Goal: Information Seeking & Learning: Find contact information

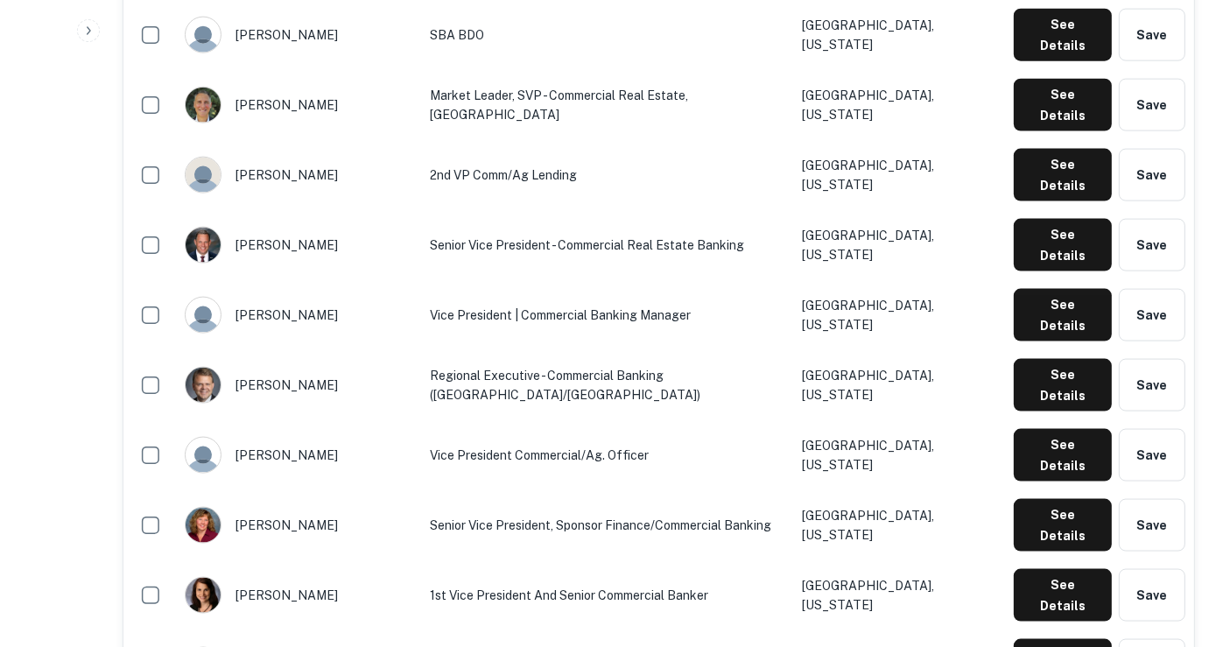
scroll to position [2853, 0]
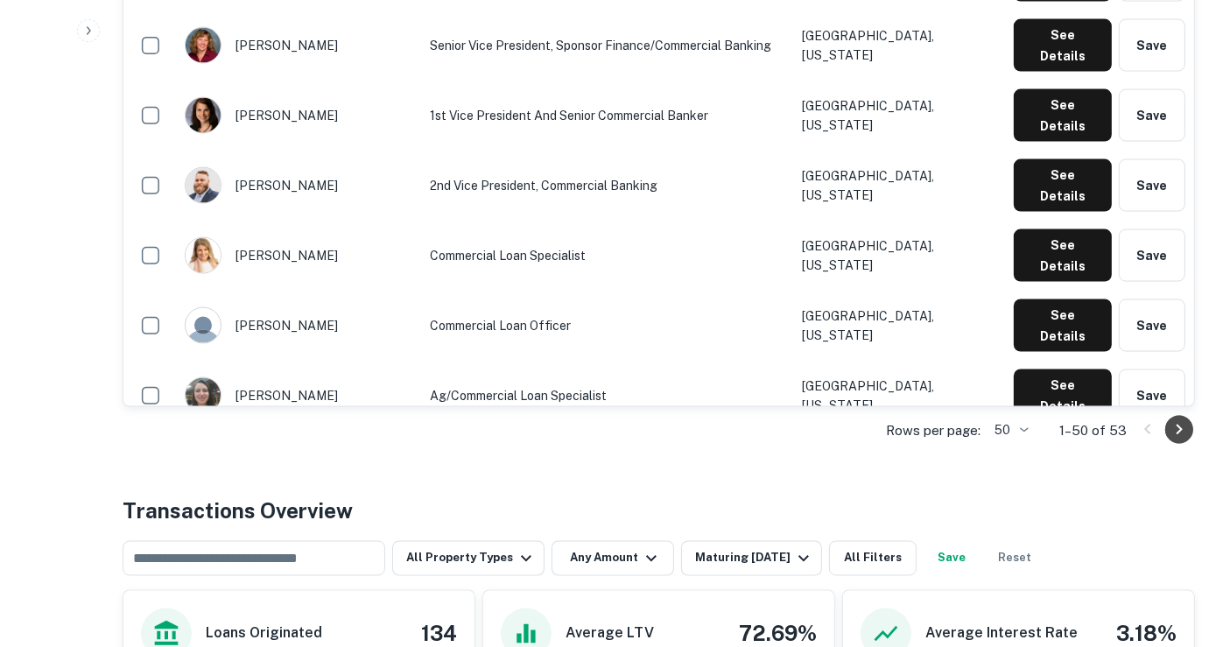
click at [1171, 426] on icon "Go to next page" at bounding box center [1179, 429] width 21 height 21
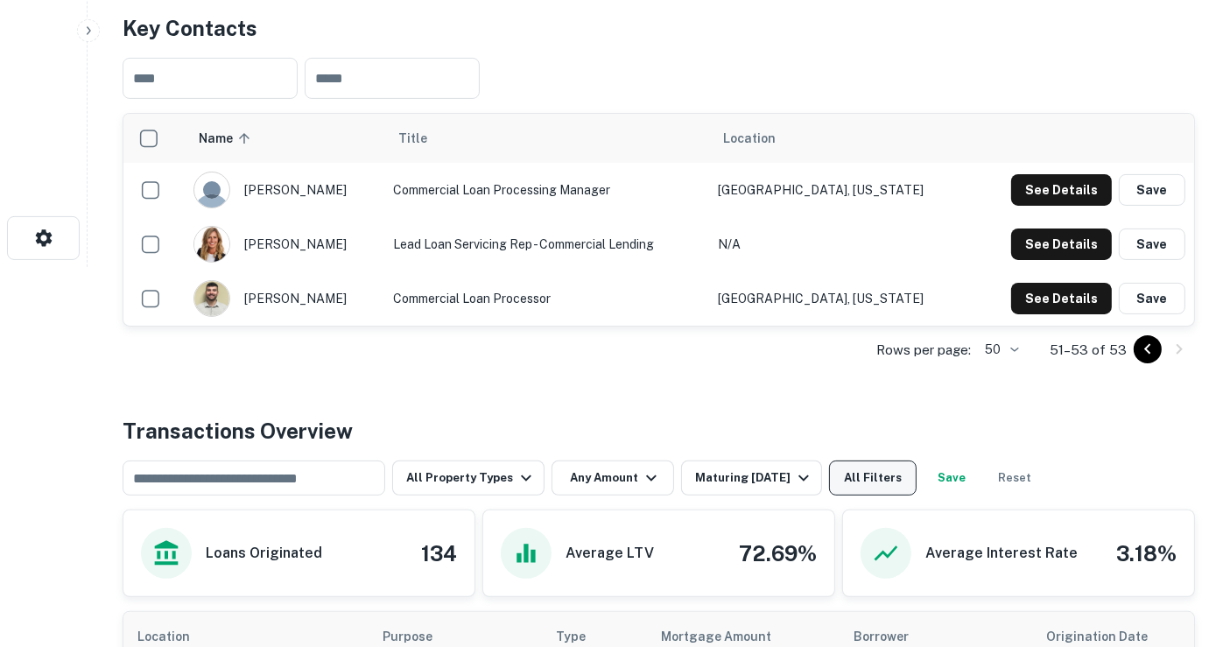
scroll to position [349, 0]
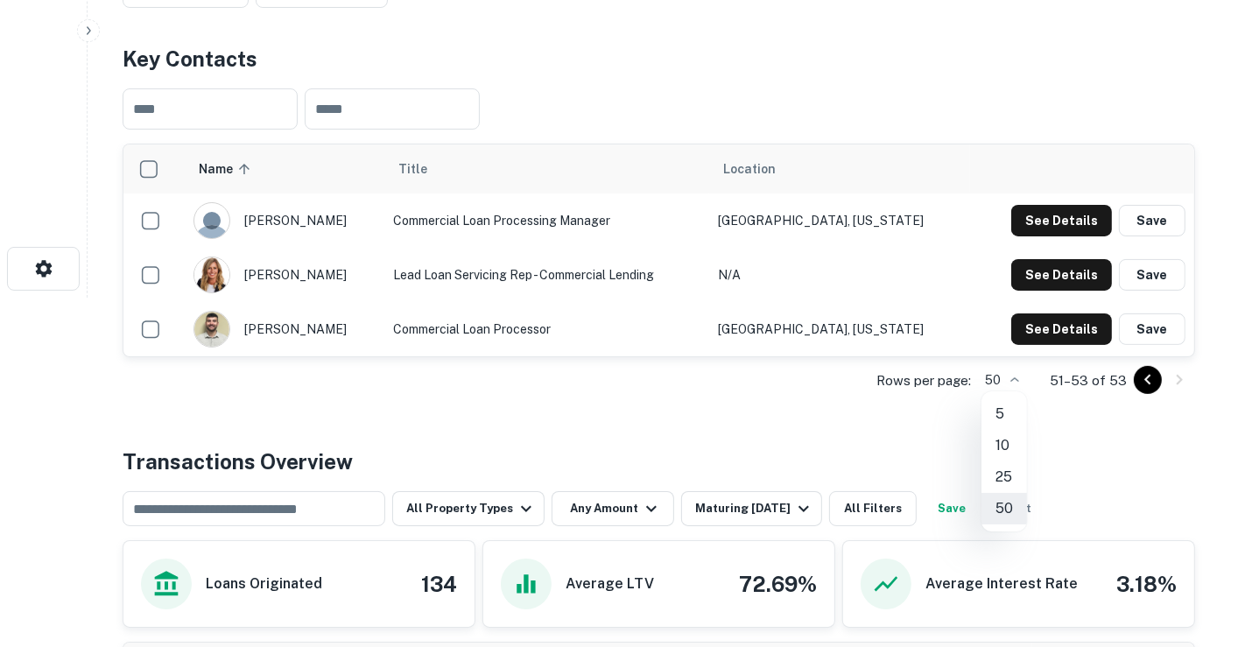
click at [1011, 376] on div at bounding box center [622, 323] width 1245 height 647
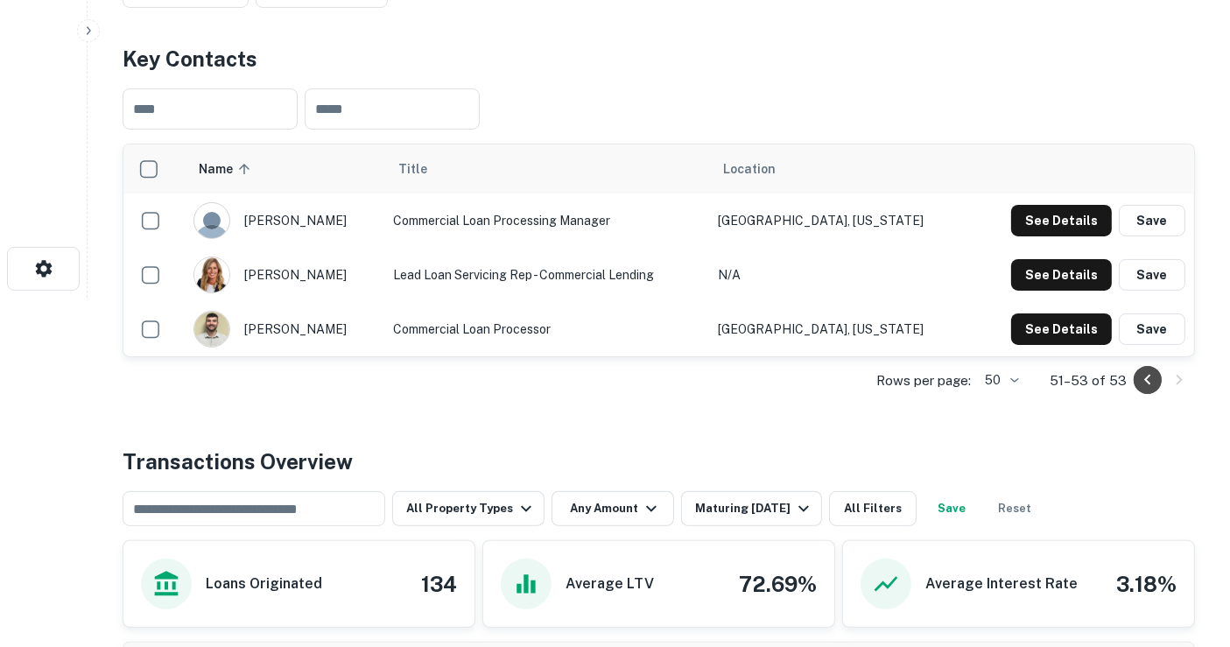
click at [1155, 380] on icon "Go to previous page" at bounding box center [1147, 379] width 21 height 21
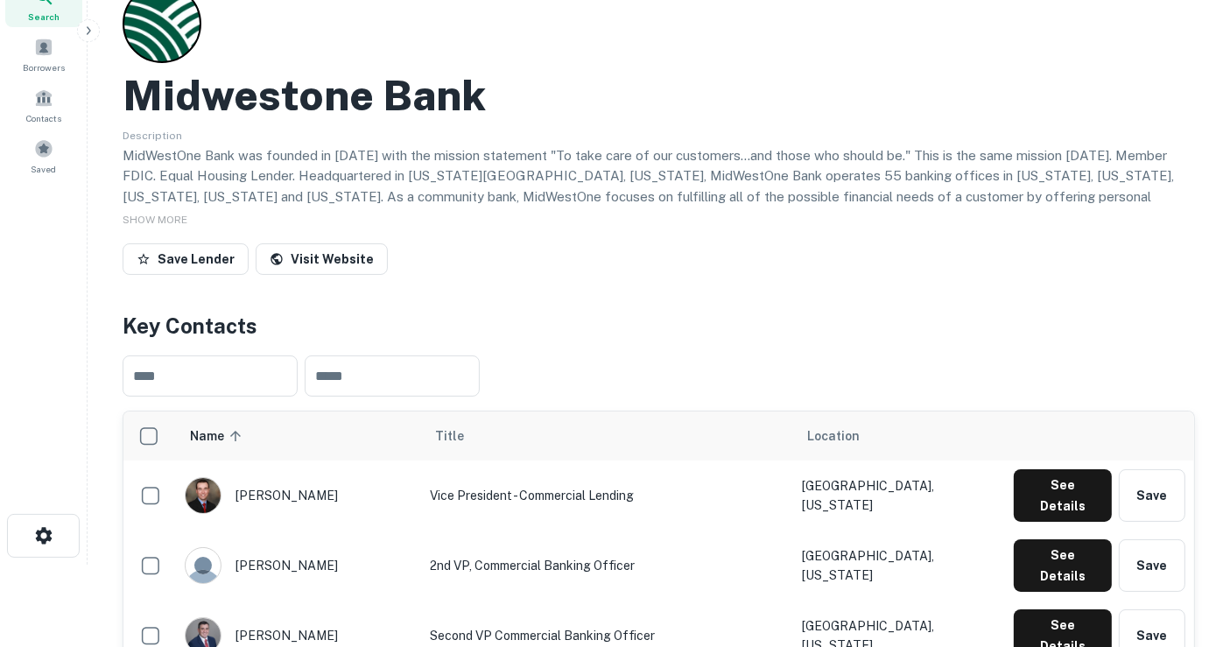
scroll to position [0, 0]
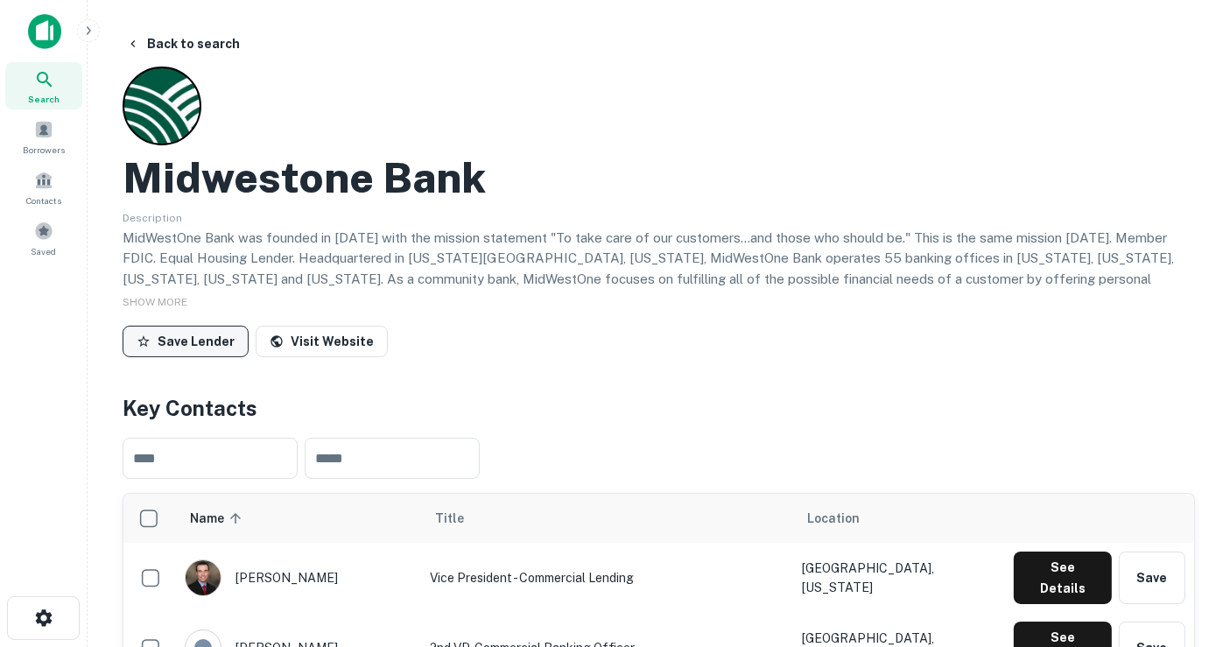
click at [196, 331] on button "Save Lender" at bounding box center [186, 342] width 126 height 32
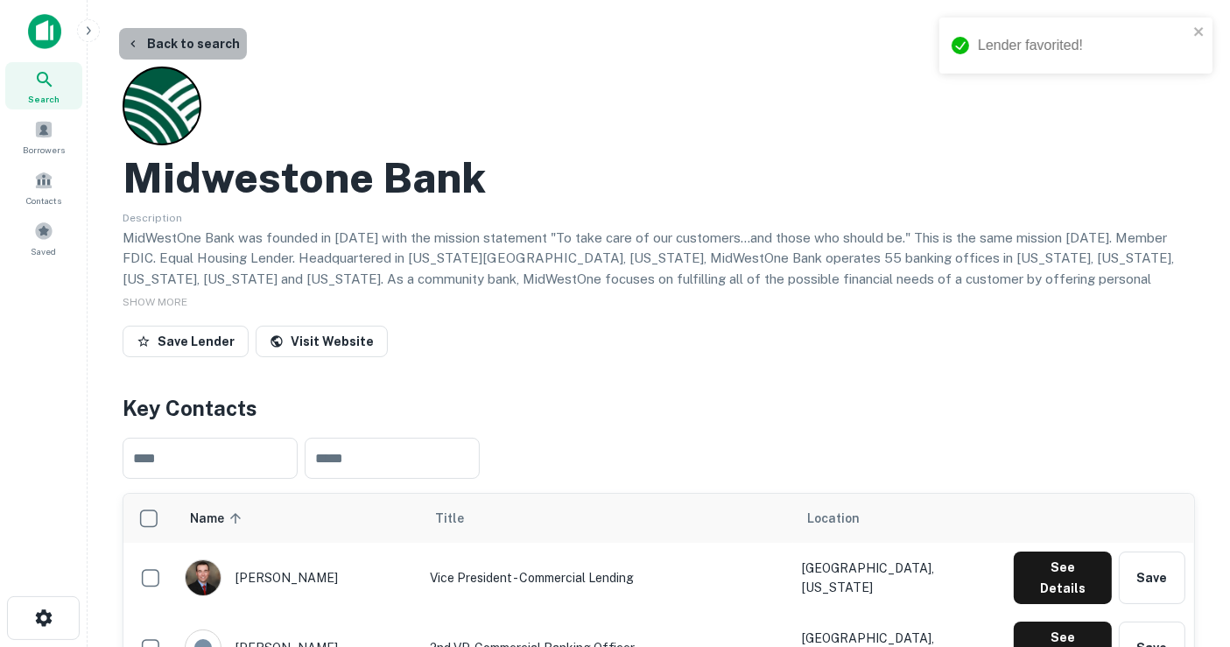
click at [203, 46] on button "Back to search" at bounding box center [183, 44] width 128 height 32
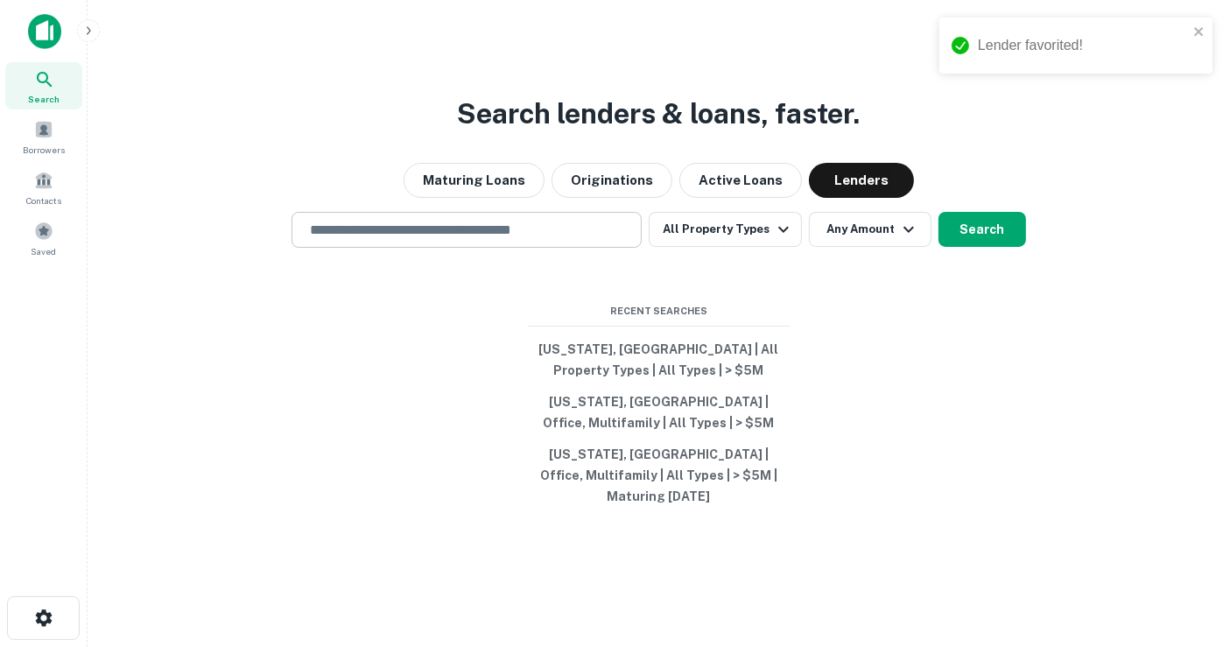
click at [461, 238] on input "text" at bounding box center [466, 230] width 334 height 20
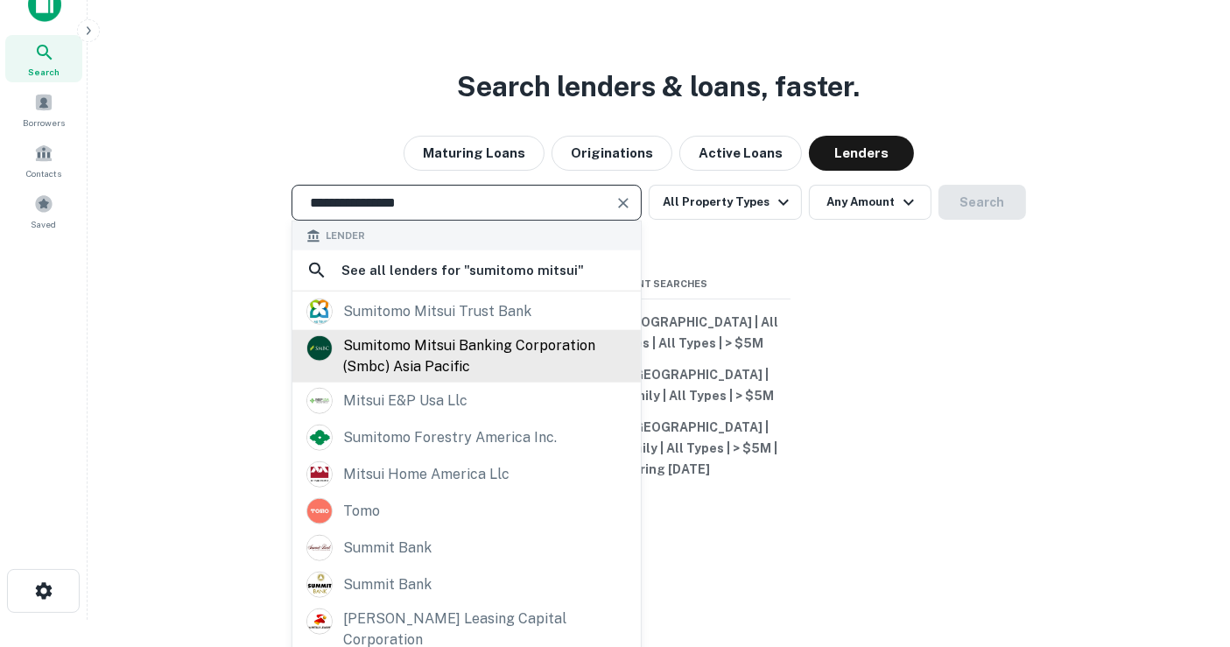
type input "**********"
click at [475, 347] on div "sumitomo mitsui banking corporation (smbc) asia pacific" at bounding box center [485, 356] width 284 height 42
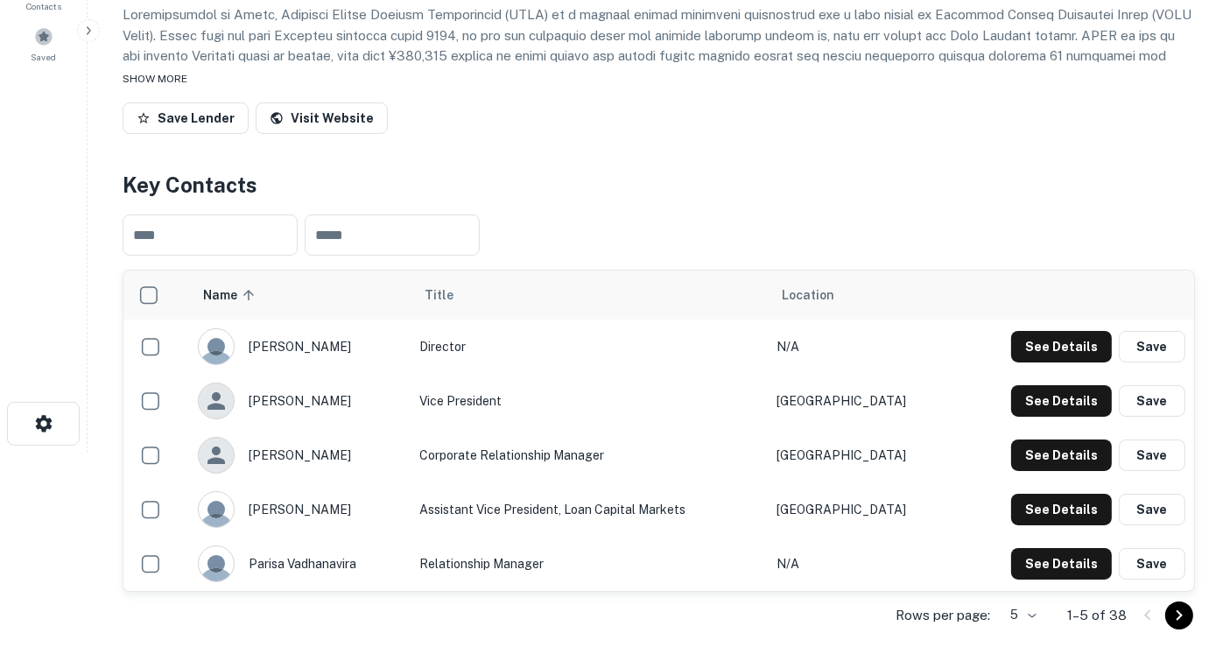
scroll to position [389, 0]
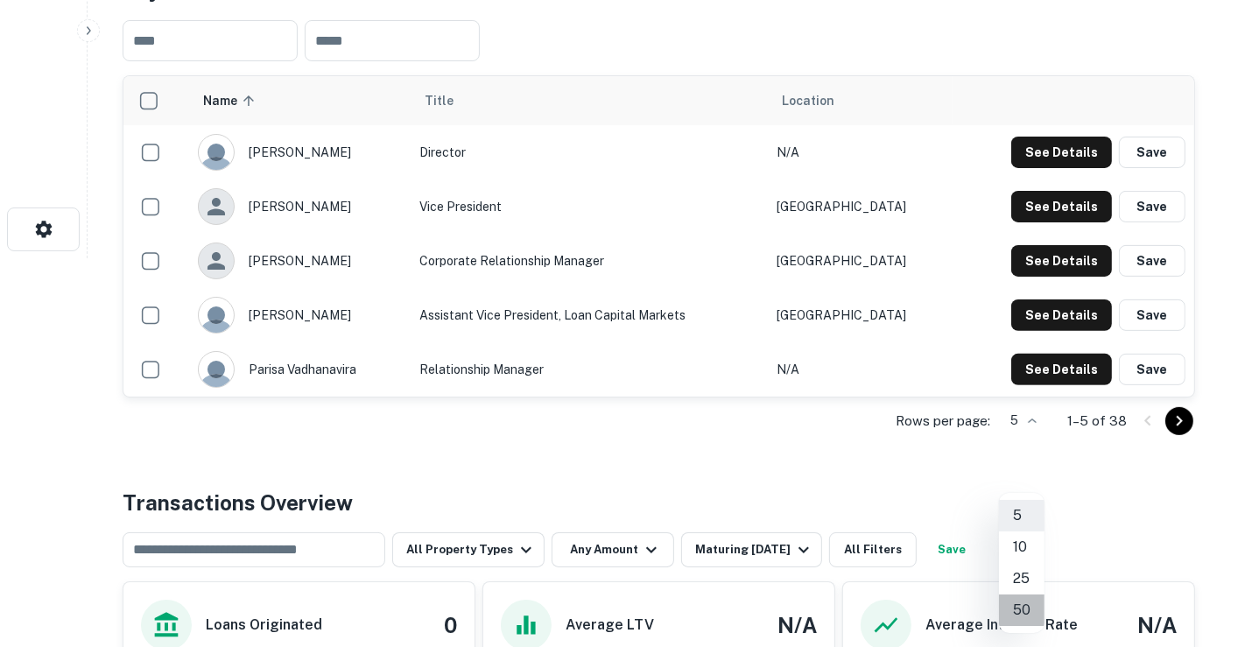
click at [1021, 600] on li "50" at bounding box center [1022, 610] width 46 height 32
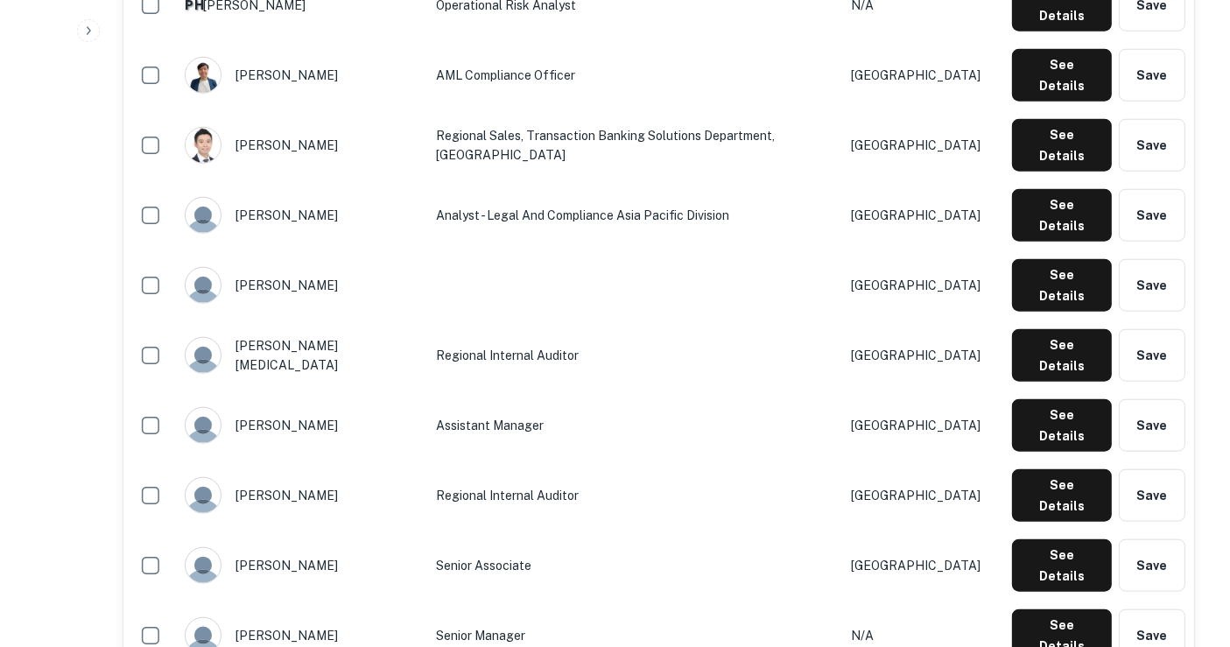
scroll to position [1848, 0]
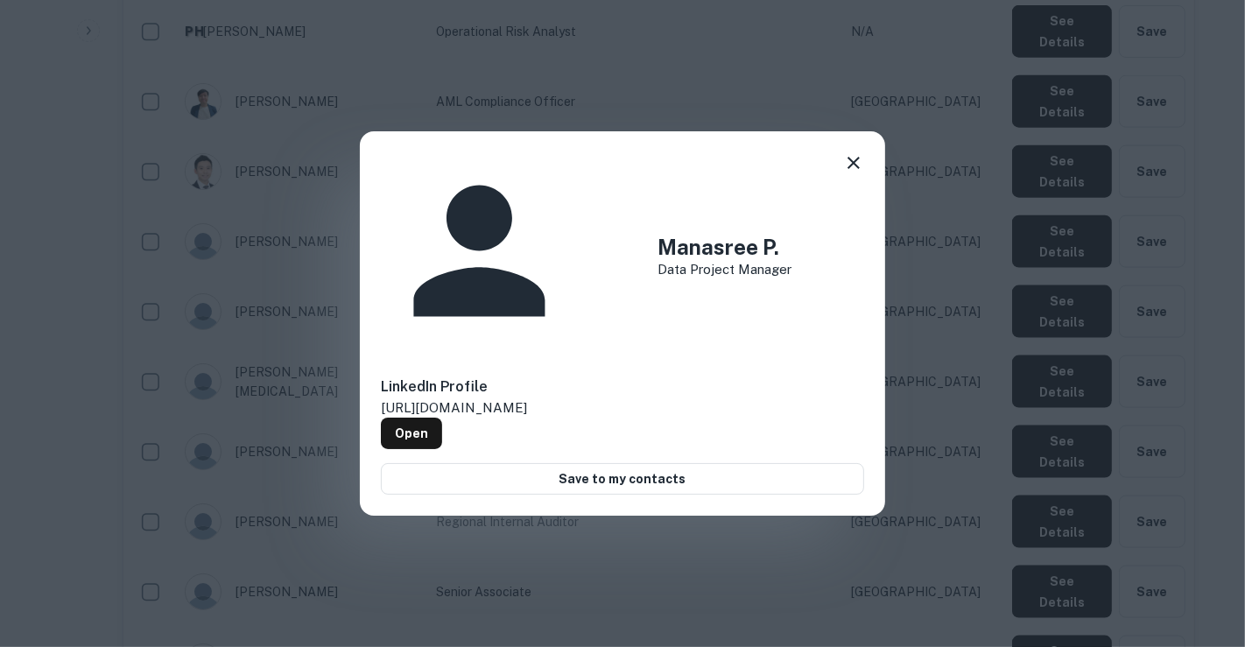
click at [857, 173] on icon at bounding box center [853, 162] width 21 height 21
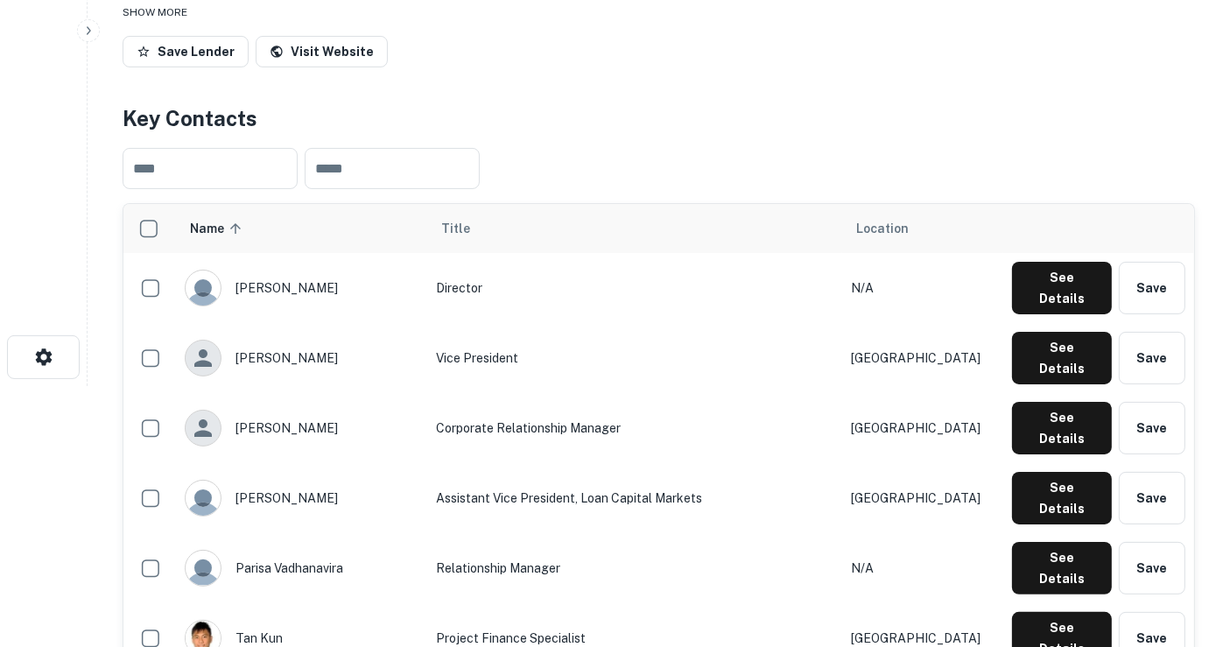
scroll to position [0, 0]
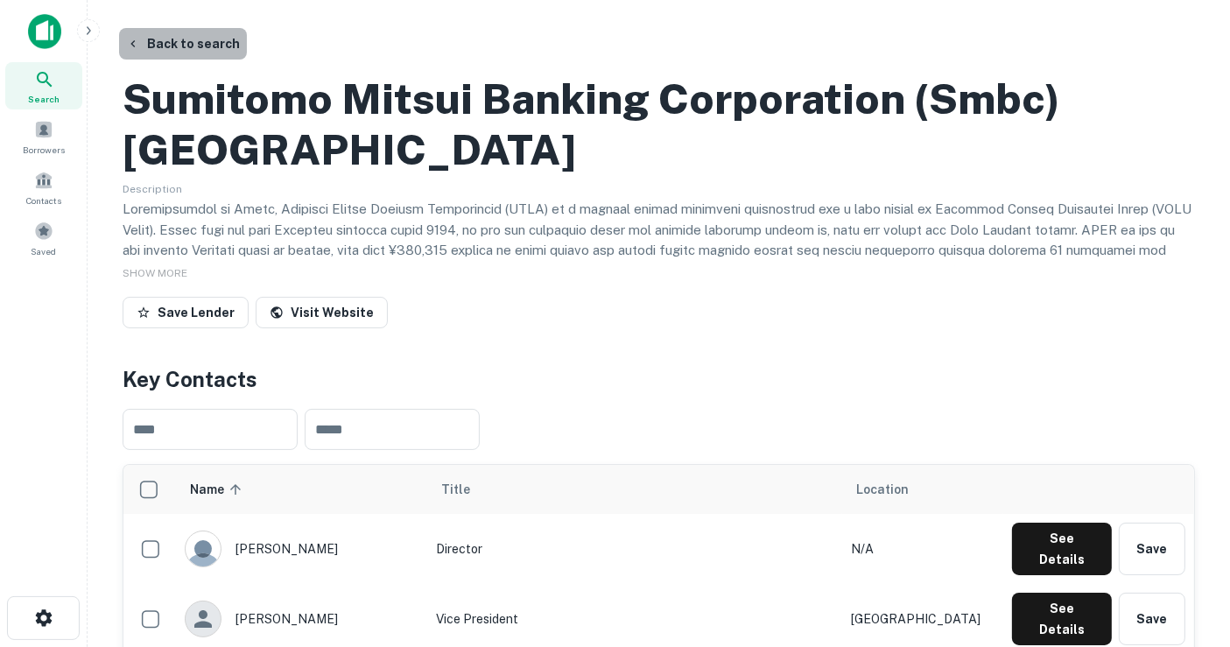
click at [233, 50] on button "Back to search" at bounding box center [183, 44] width 128 height 32
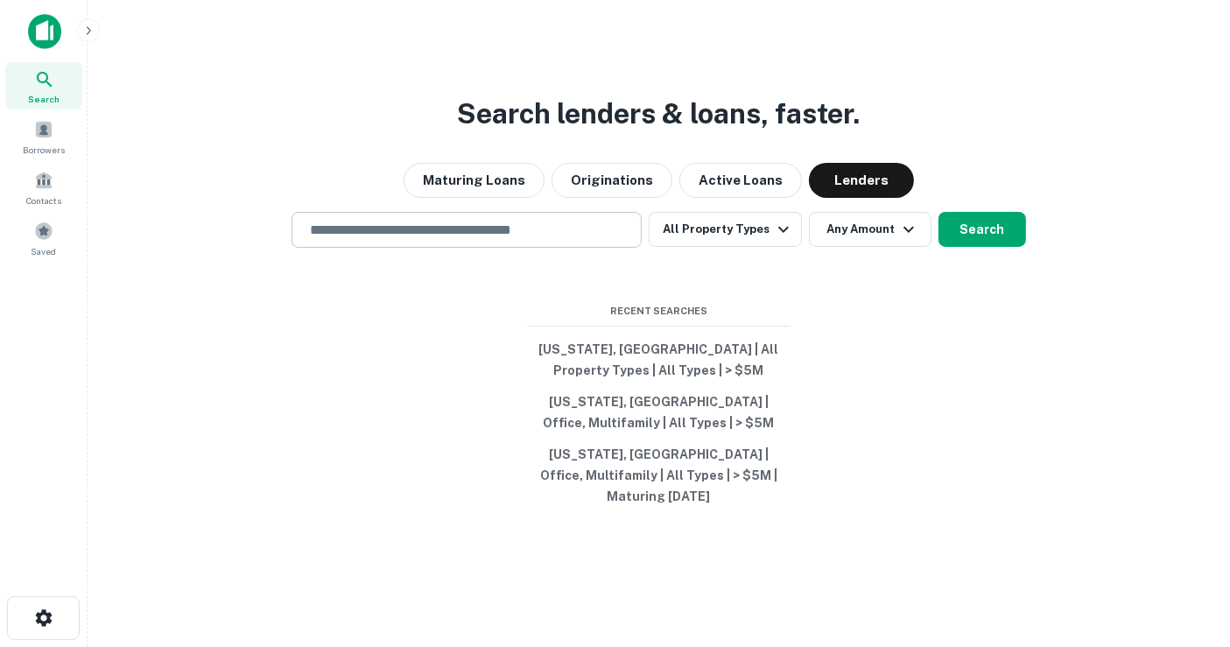
click at [394, 240] on input "text" at bounding box center [466, 230] width 334 height 20
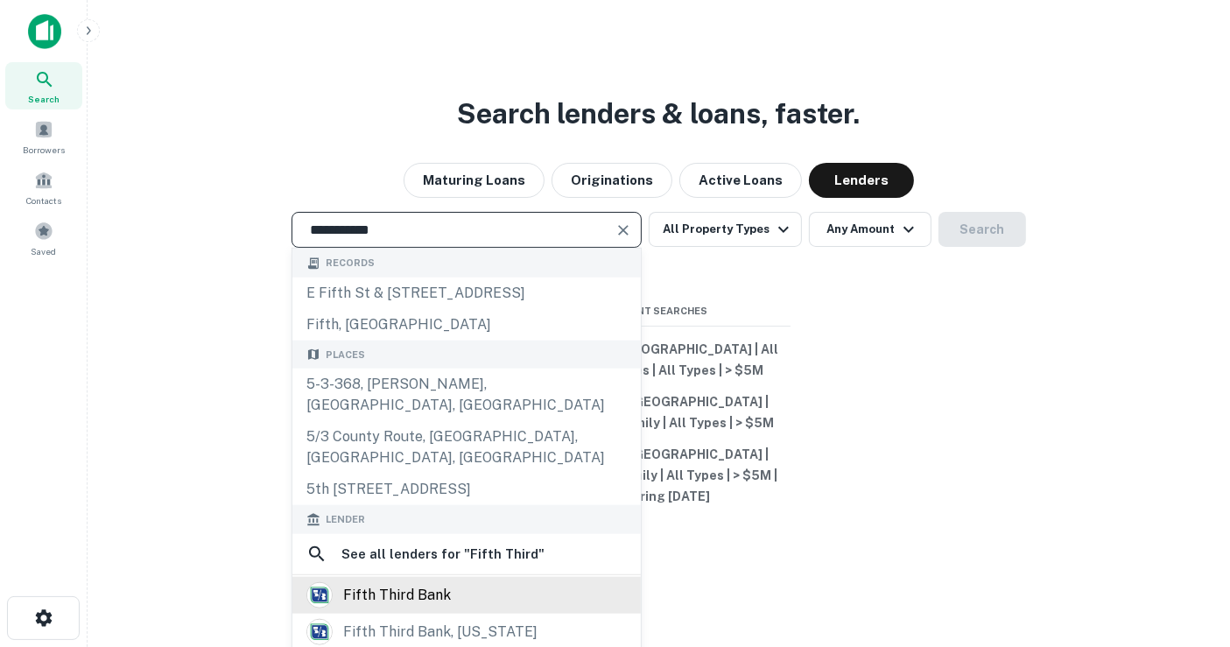
type input "**********"
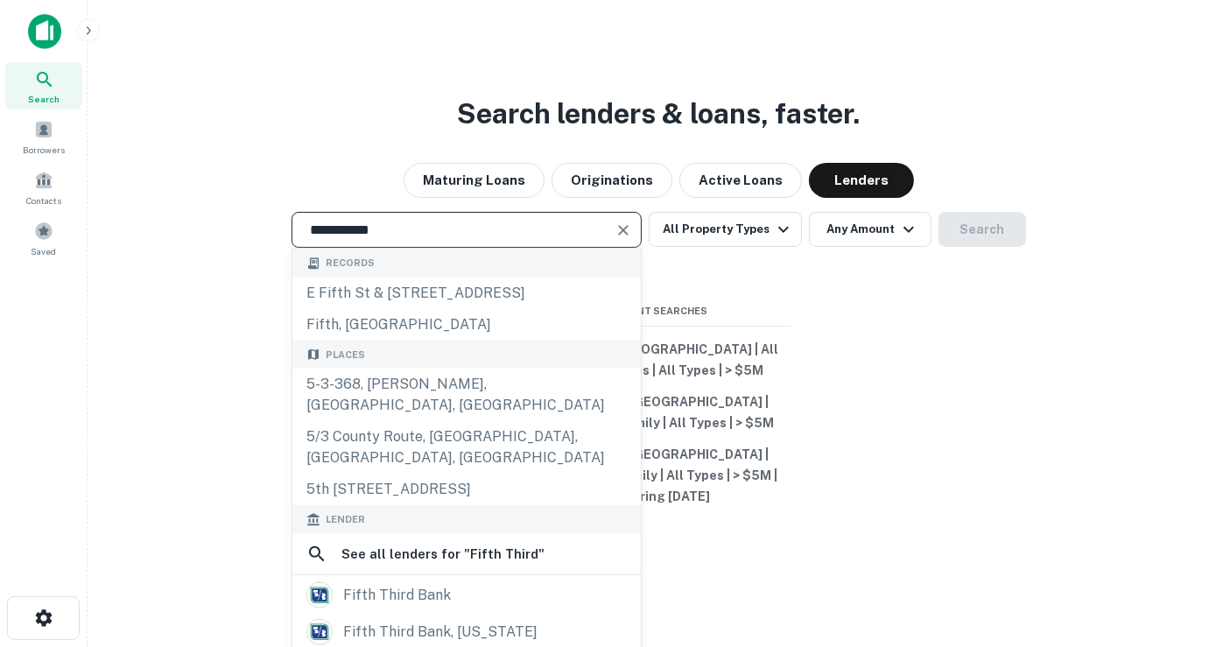
click at [476, 582] on div "fifth third bank" at bounding box center [466, 595] width 320 height 26
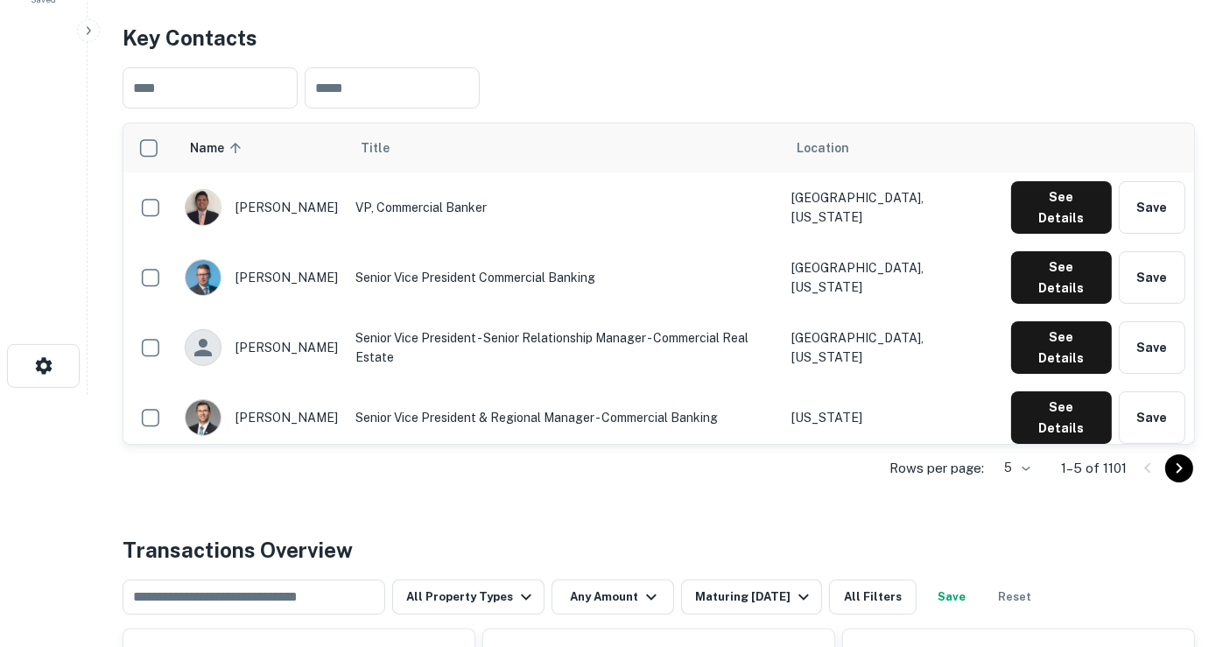
scroll to position [291, 0]
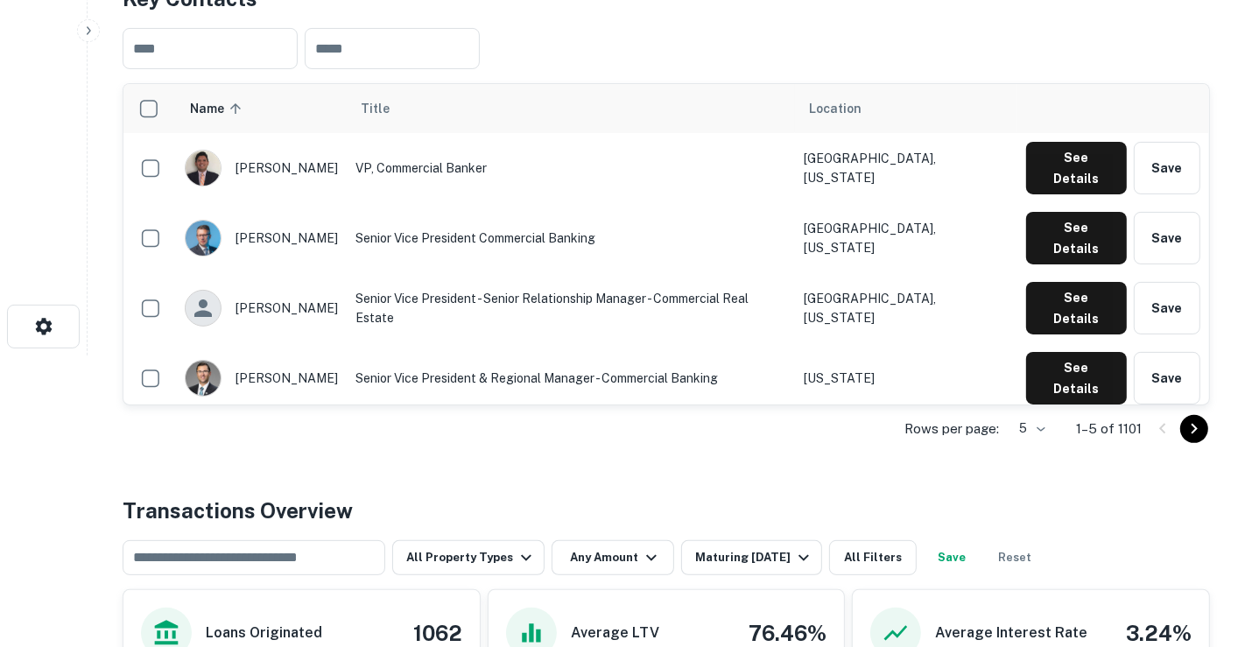
click at [1022, 355] on body "Search Borrowers Contacts Saved Back to search Fifth Third Bank Description Fif…" at bounding box center [622, 32] width 1245 height 647
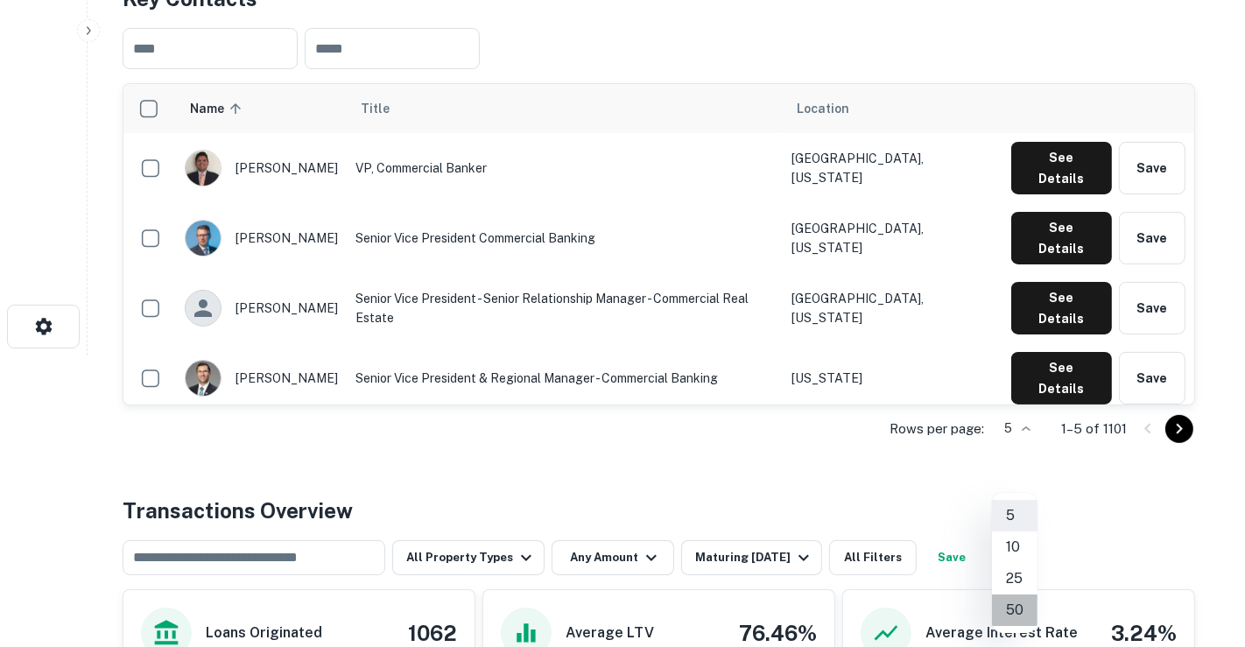
click at [1013, 607] on li "50" at bounding box center [1015, 610] width 46 height 32
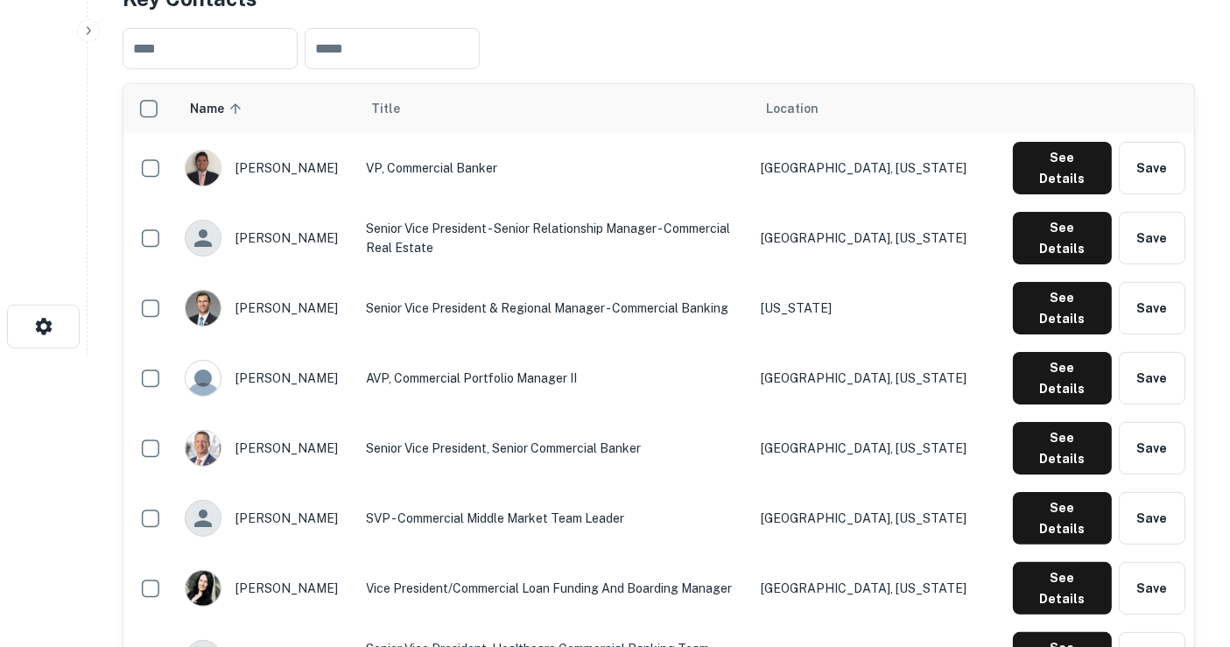
click at [697, 83] on div "​ ​" at bounding box center [659, 48] width 1072 height 69
click at [1040, 404] on button "See Details" at bounding box center [1062, 378] width 99 height 53
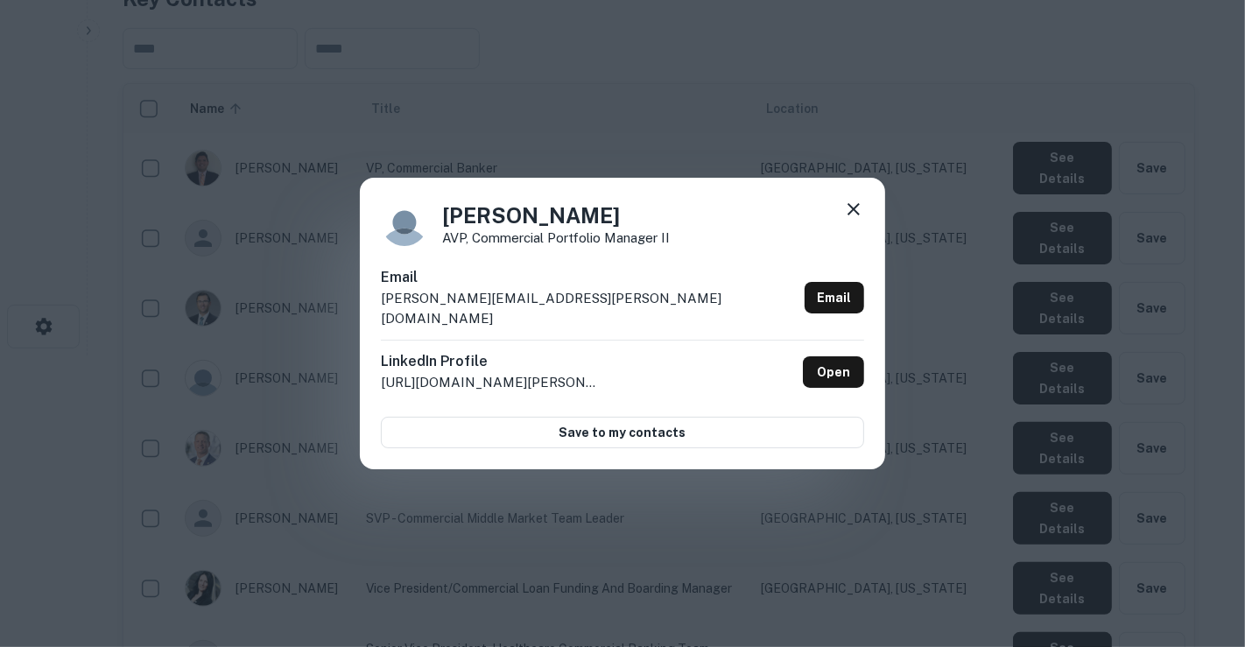
click at [845, 214] on icon at bounding box center [853, 209] width 21 height 21
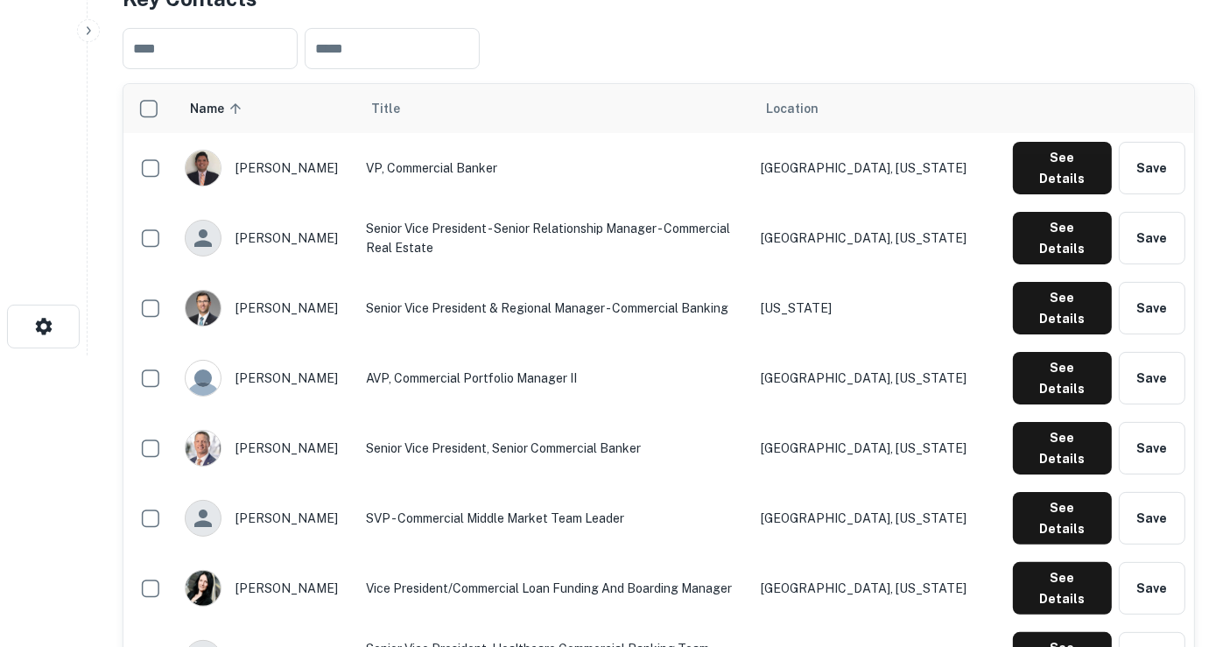
click at [746, 83] on div "​ ​" at bounding box center [659, 48] width 1072 height 69
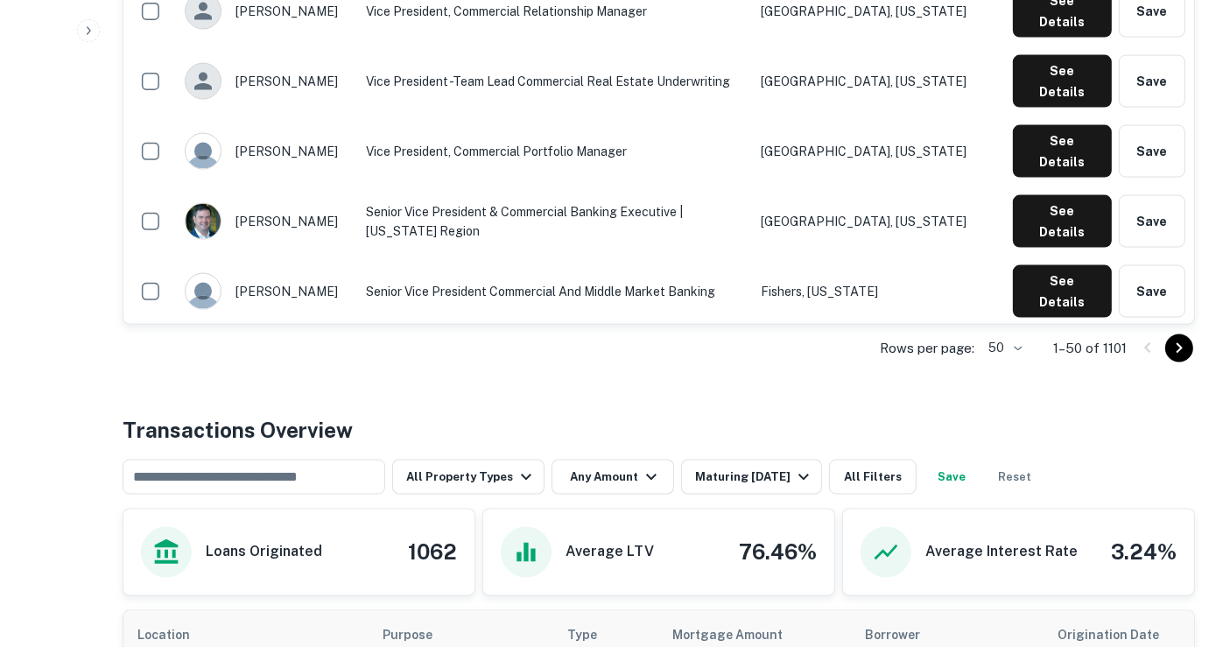
scroll to position [2899, 0]
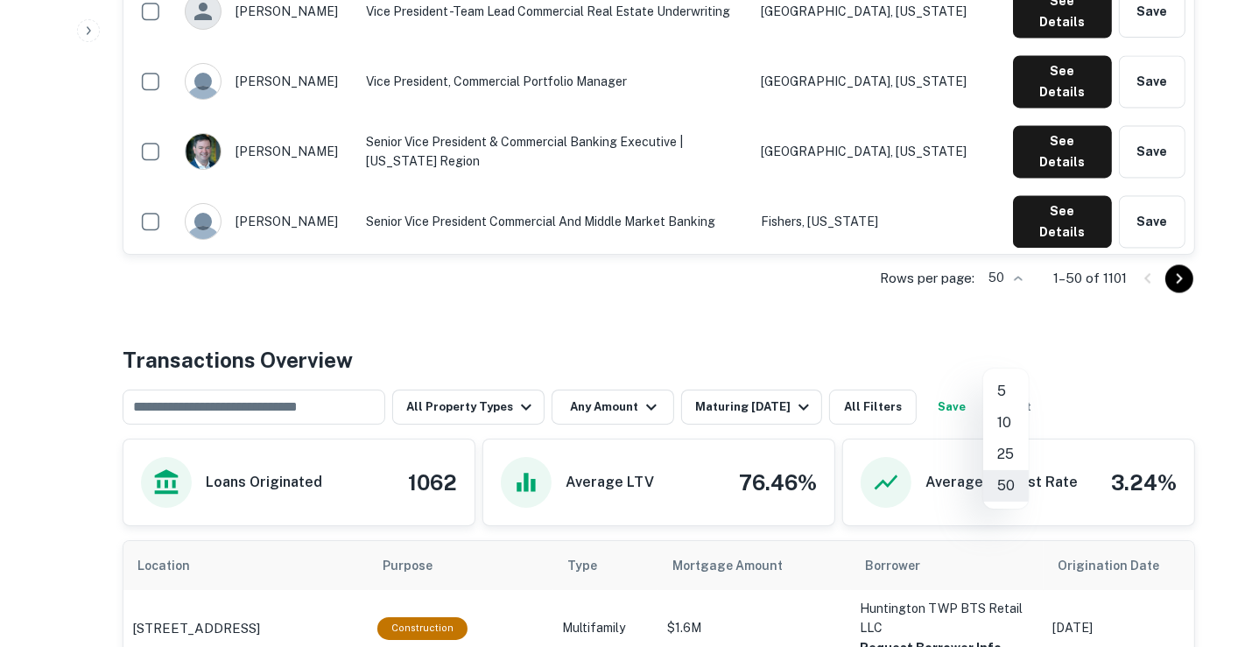
click at [1181, 361] on div at bounding box center [622, 323] width 1245 height 647
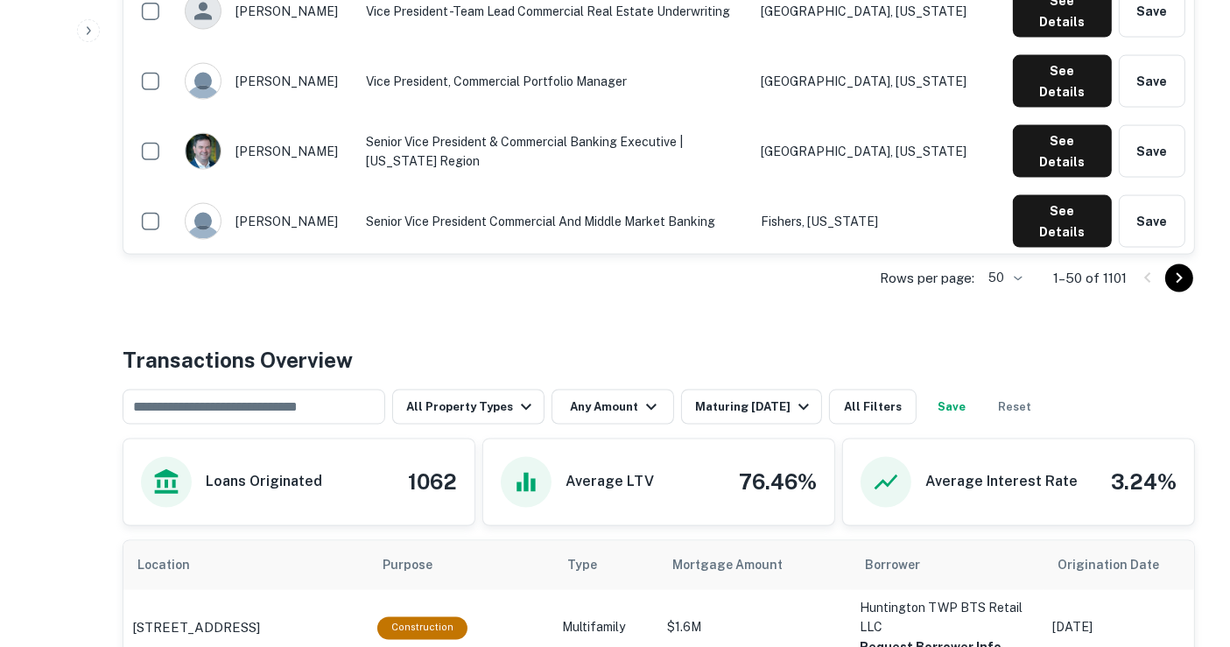
click at [1180, 289] on icon "Go to next page" at bounding box center [1179, 278] width 21 height 21
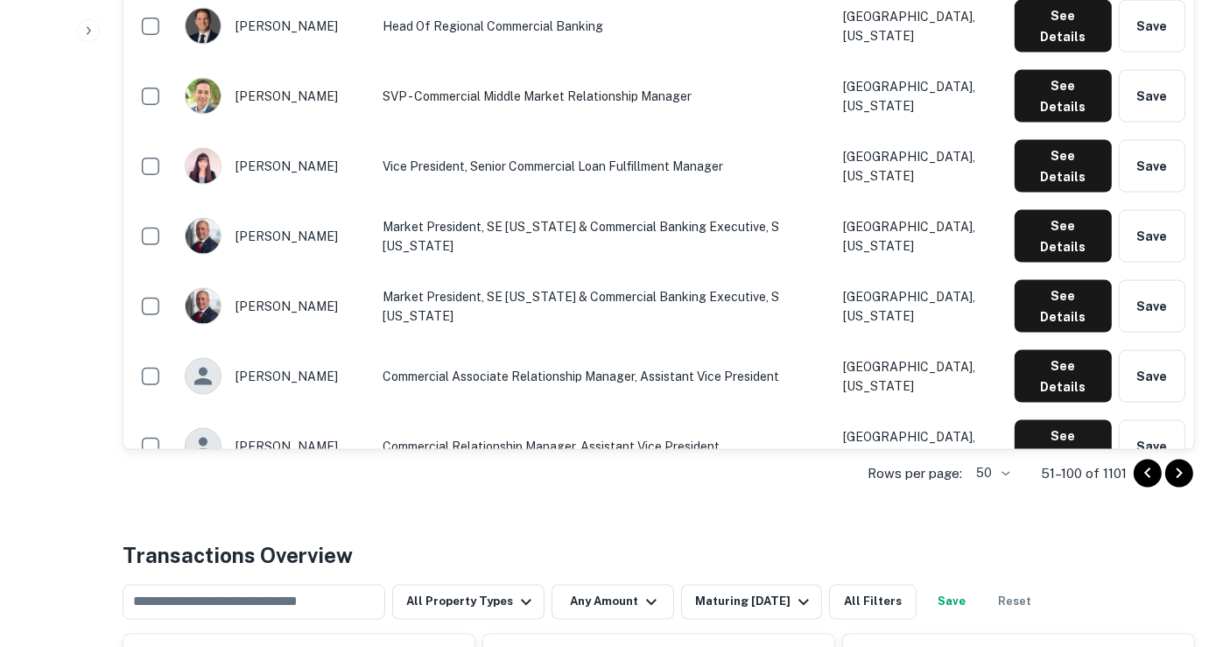
scroll to position [2855, 0]
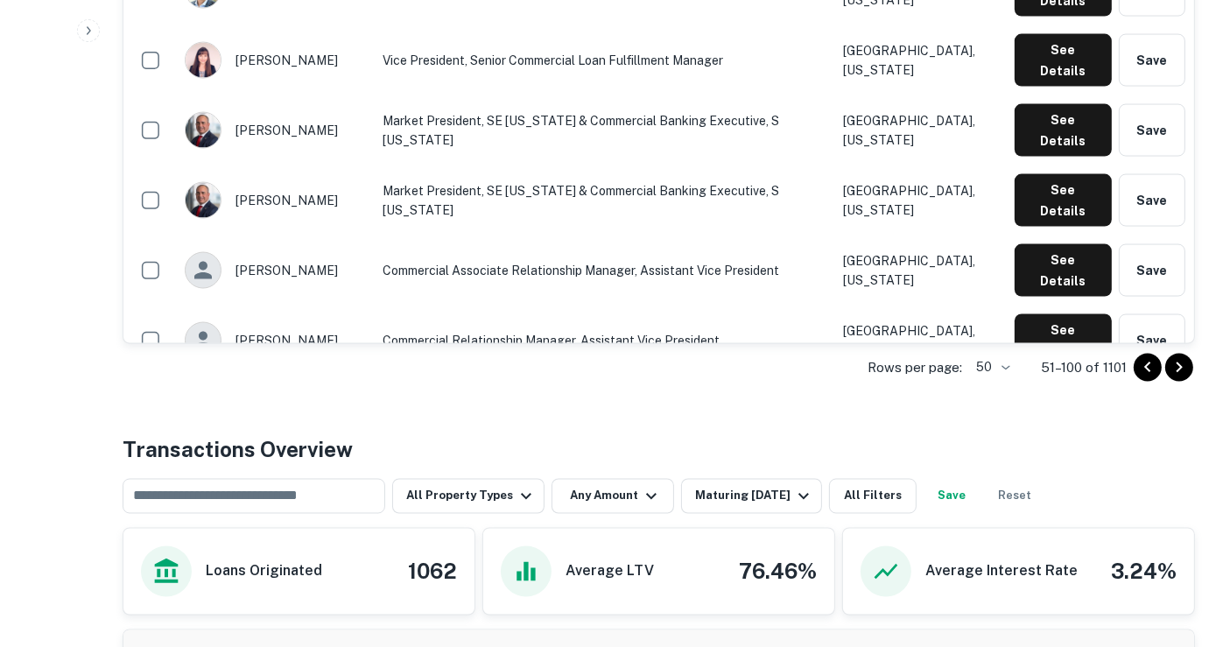
click at [1169, 378] on icon "Go to next page" at bounding box center [1179, 367] width 21 height 21
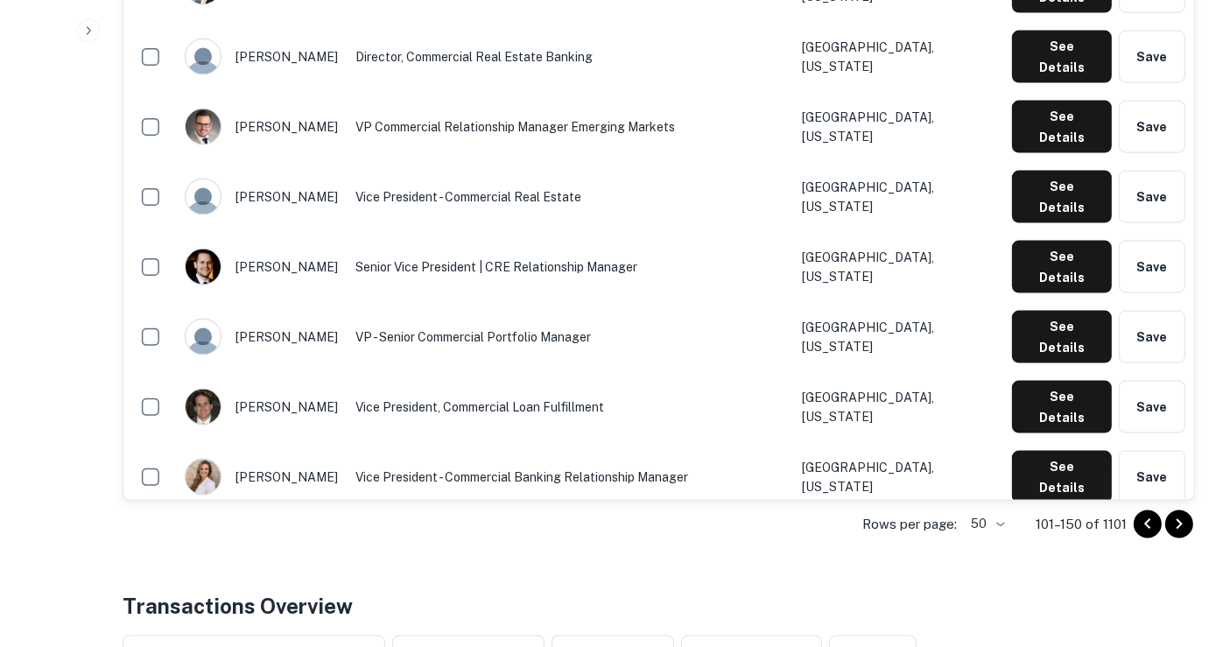
scroll to position [2741, 0]
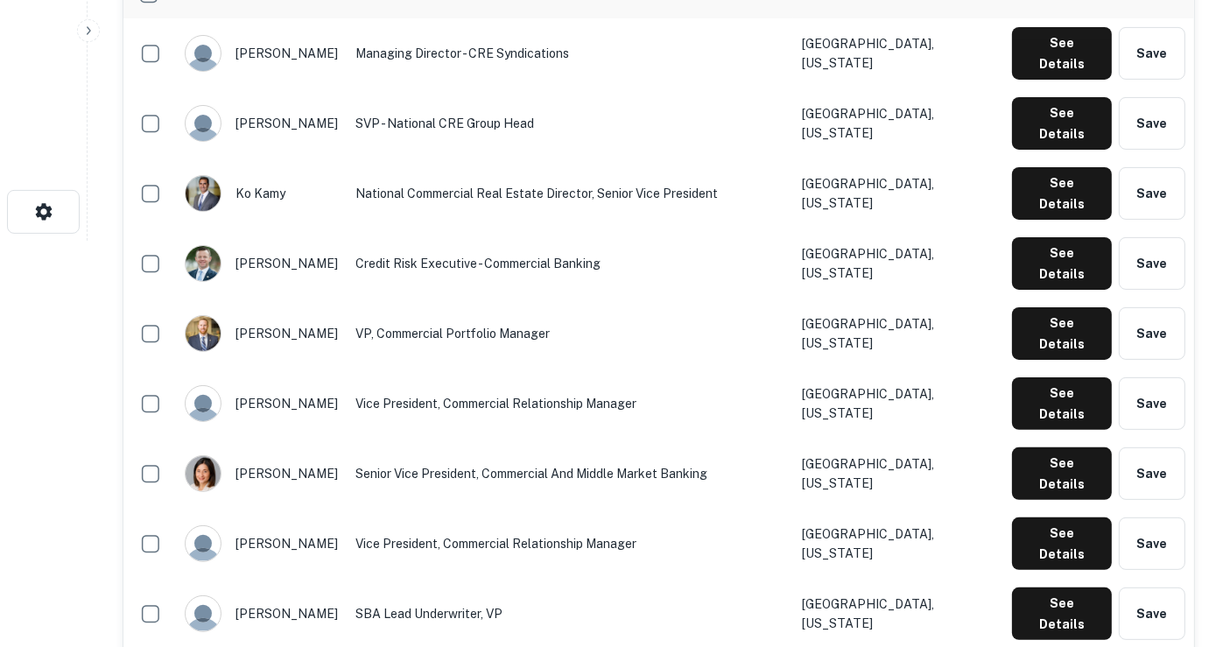
scroll to position [4101, 0]
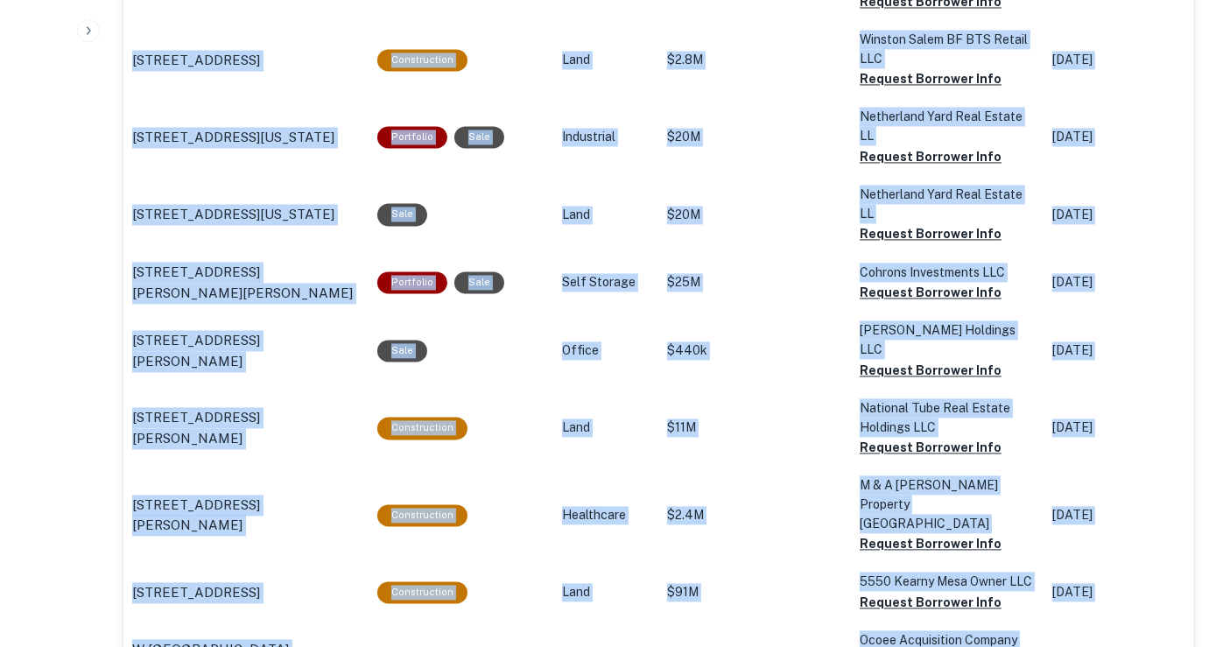
scroll to position [2969, 0]
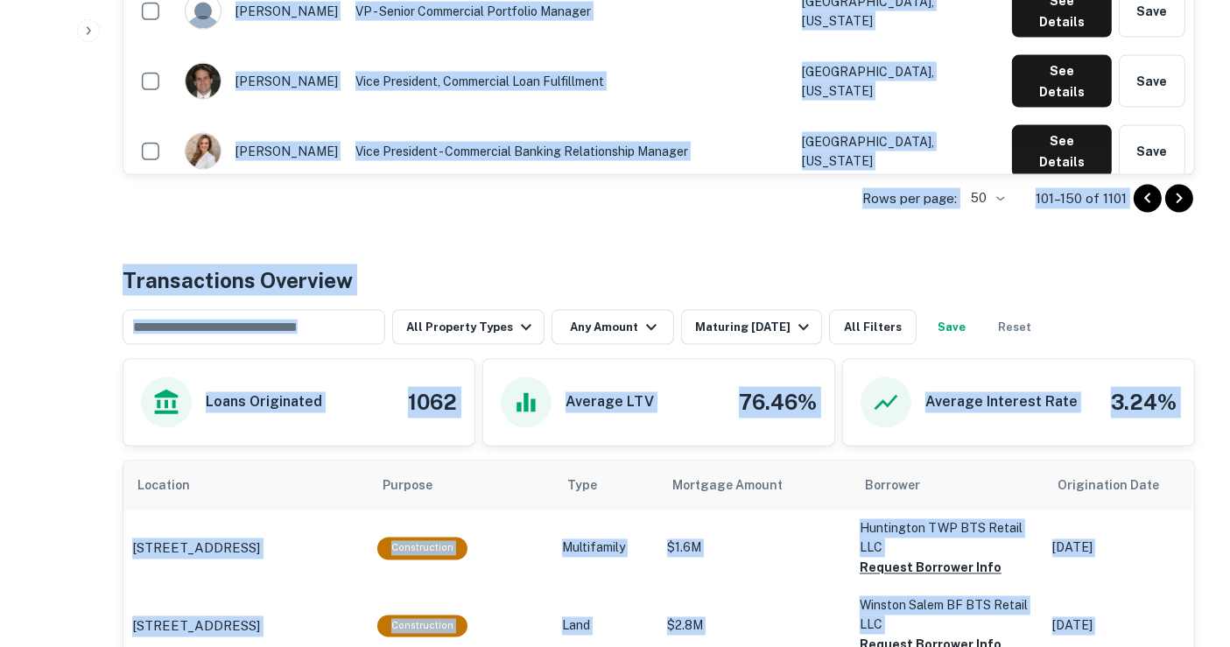
click at [1183, 209] on icon "Go to next page" at bounding box center [1179, 198] width 21 height 21
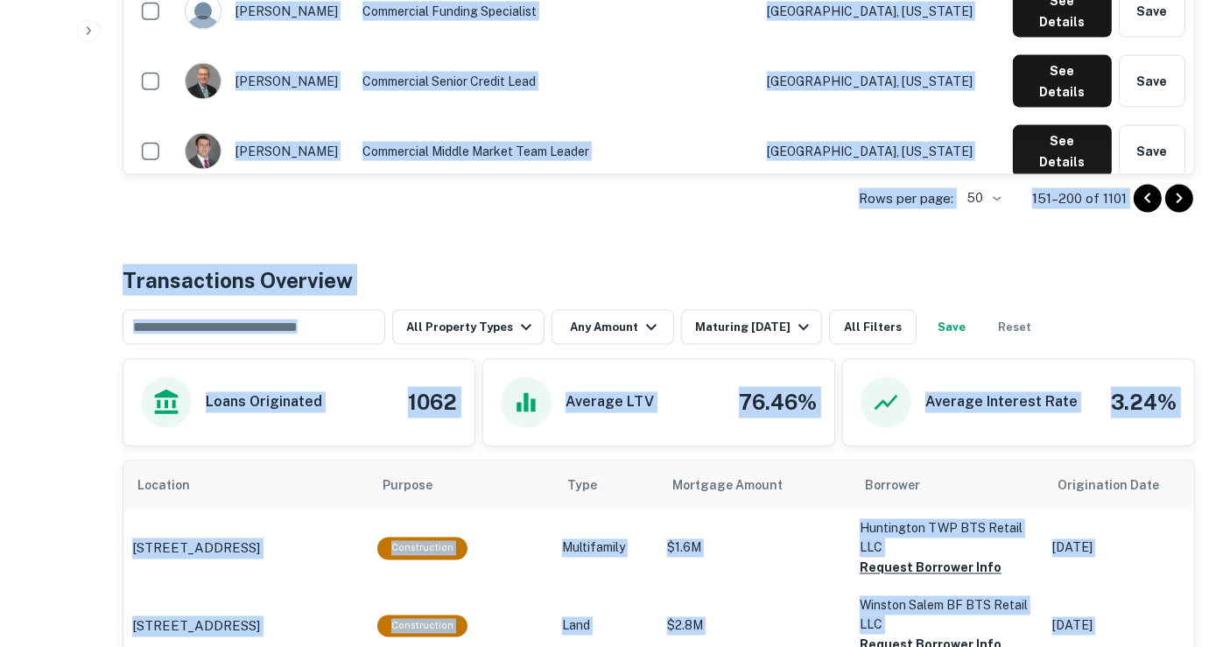
click at [557, 222] on div "Rows per page: 50 ** 151–200 of 1101" at bounding box center [659, 198] width 1072 height 47
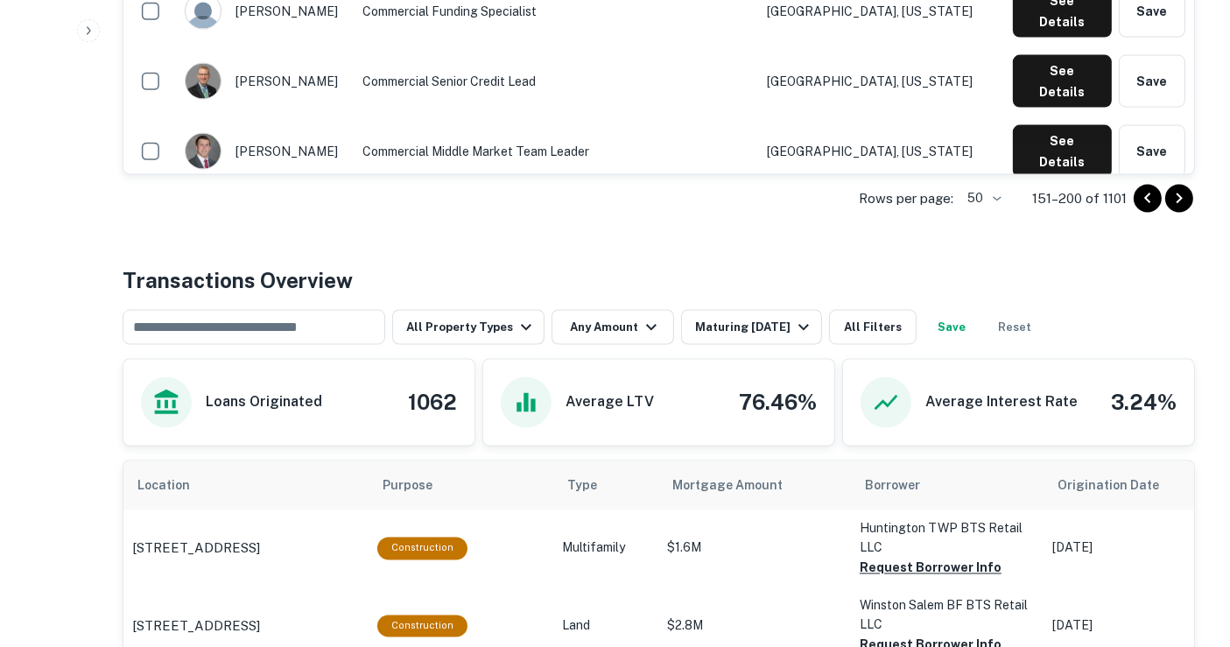
click at [557, 222] on div "Rows per page: 50 ** 151–200 of 1101" at bounding box center [659, 198] width 1072 height 47
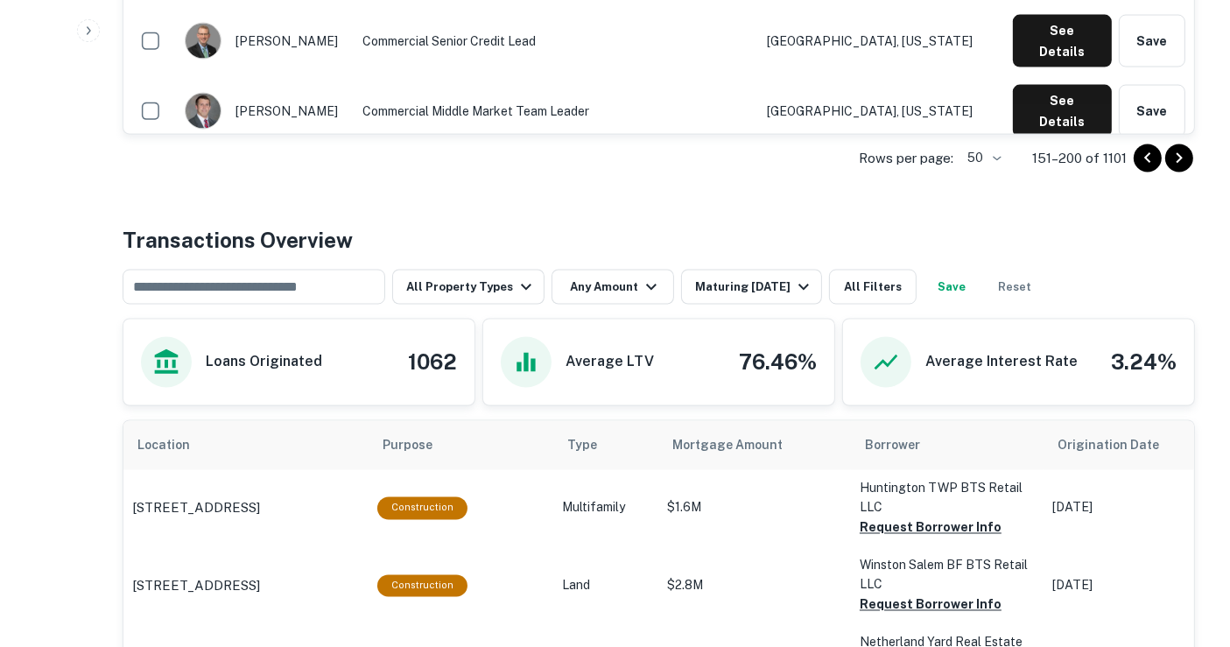
scroll to position [3071, 0]
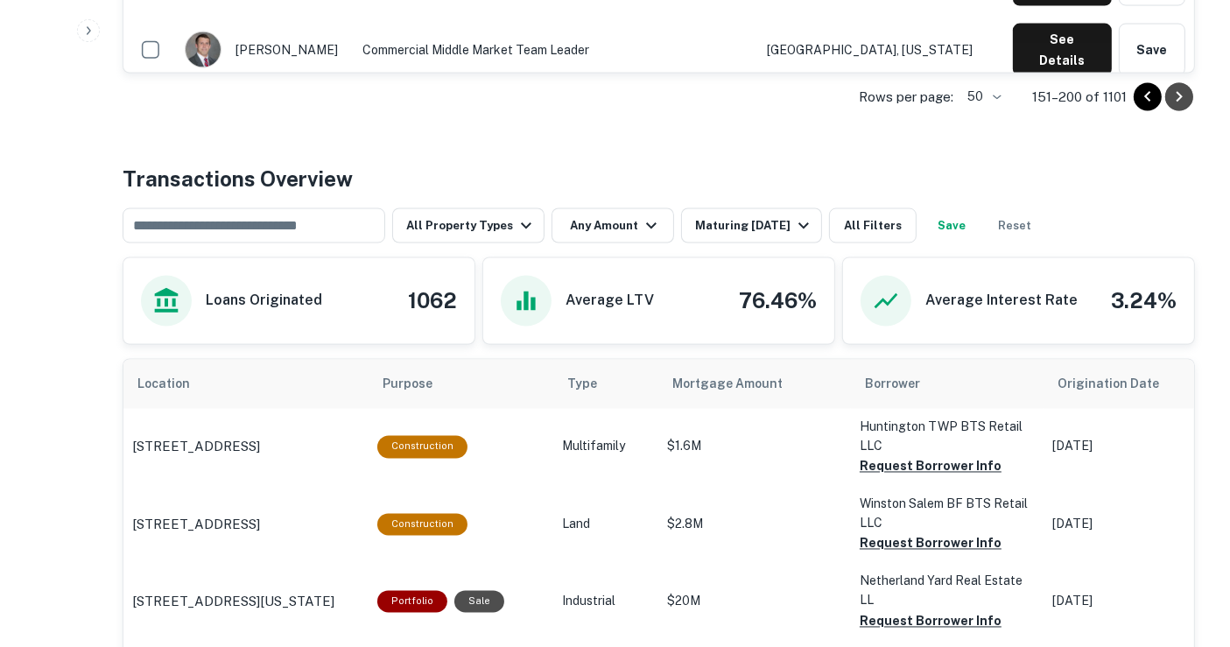
click at [1178, 102] on icon "Go to next page" at bounding box center [1179, 97] width 6 height 11
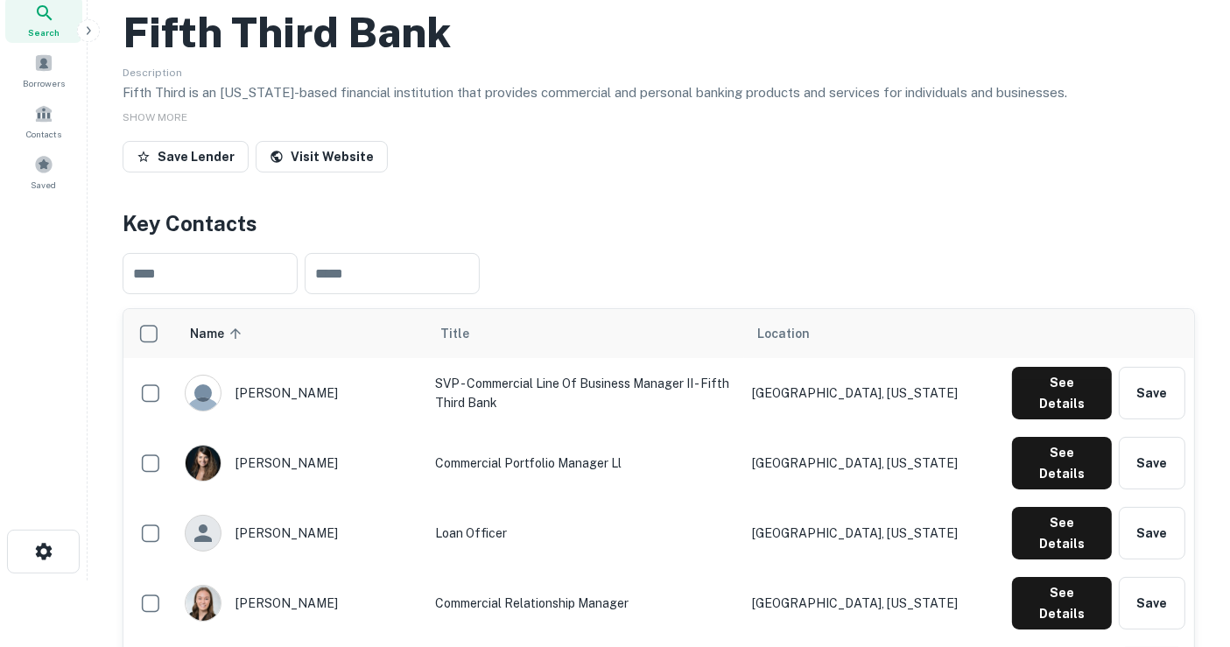
scroll to position [97, 0]
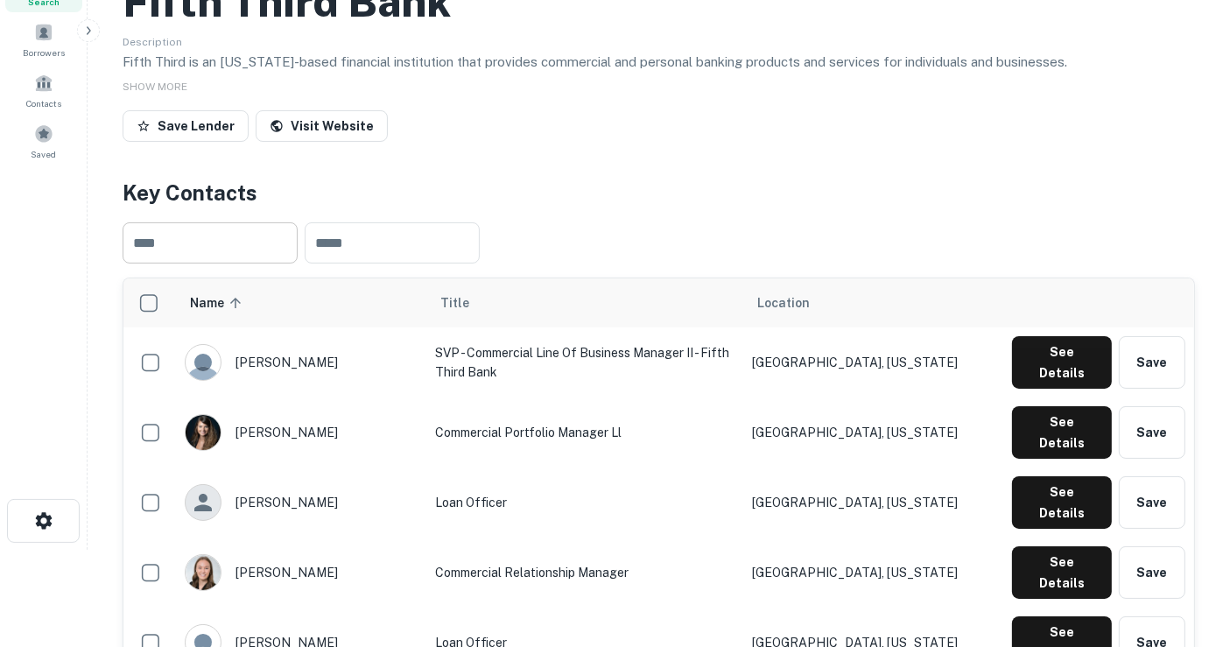
click at [212, 263] on input "text" at bounding box center [210, 242] width 175 height 41
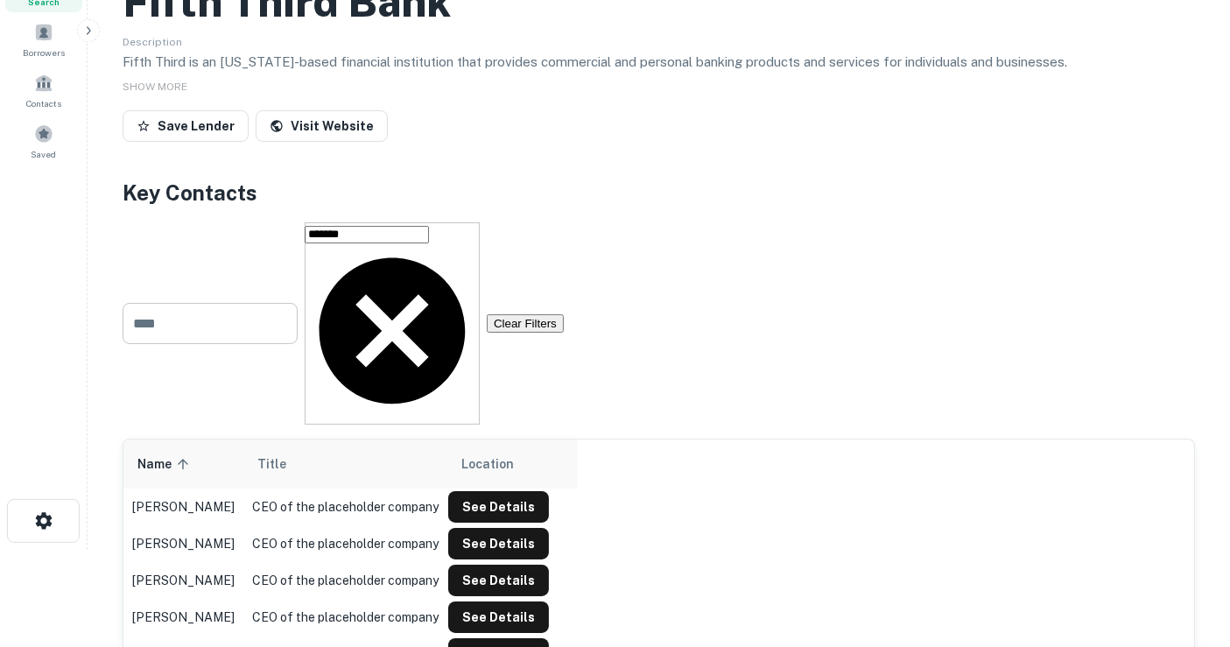
type input "*******"
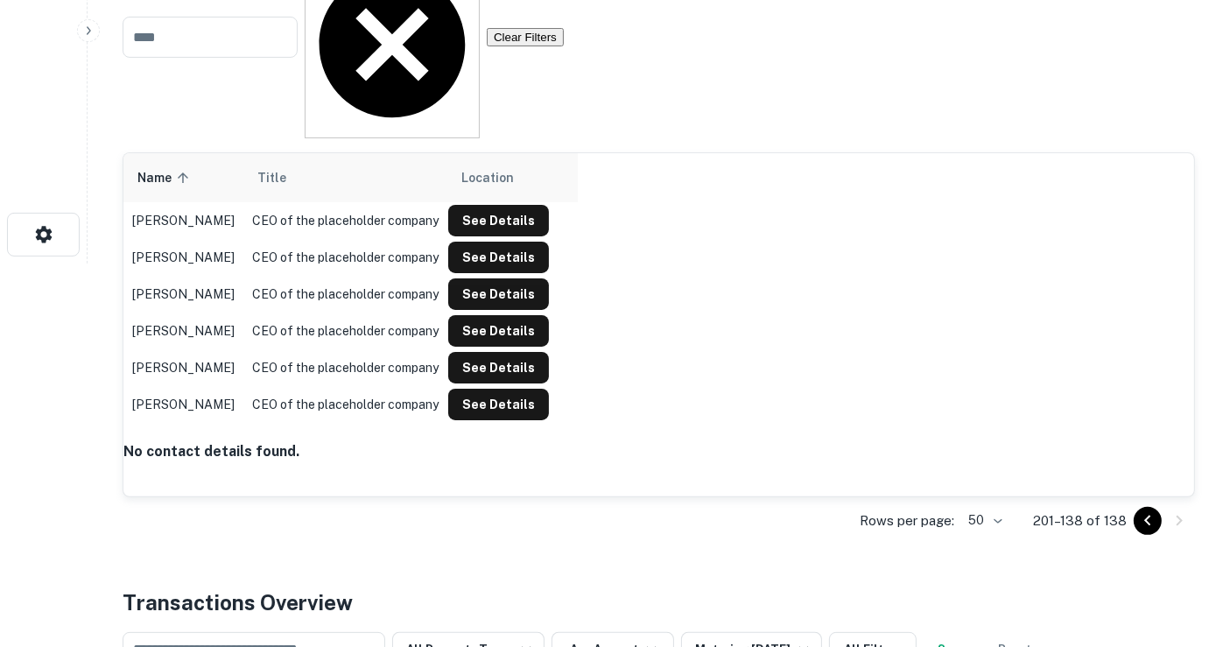
scroll to position [680, 0]
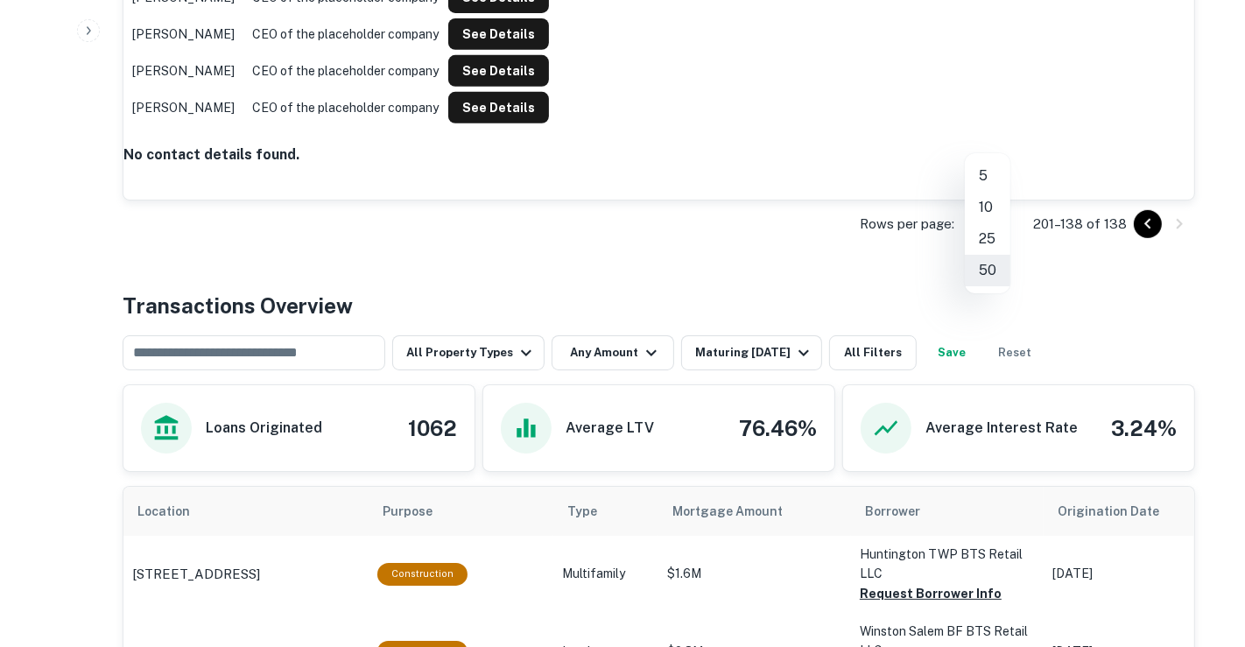
click at [1084, 155] on div at bounding box center [622, 323] width 1245 height 647
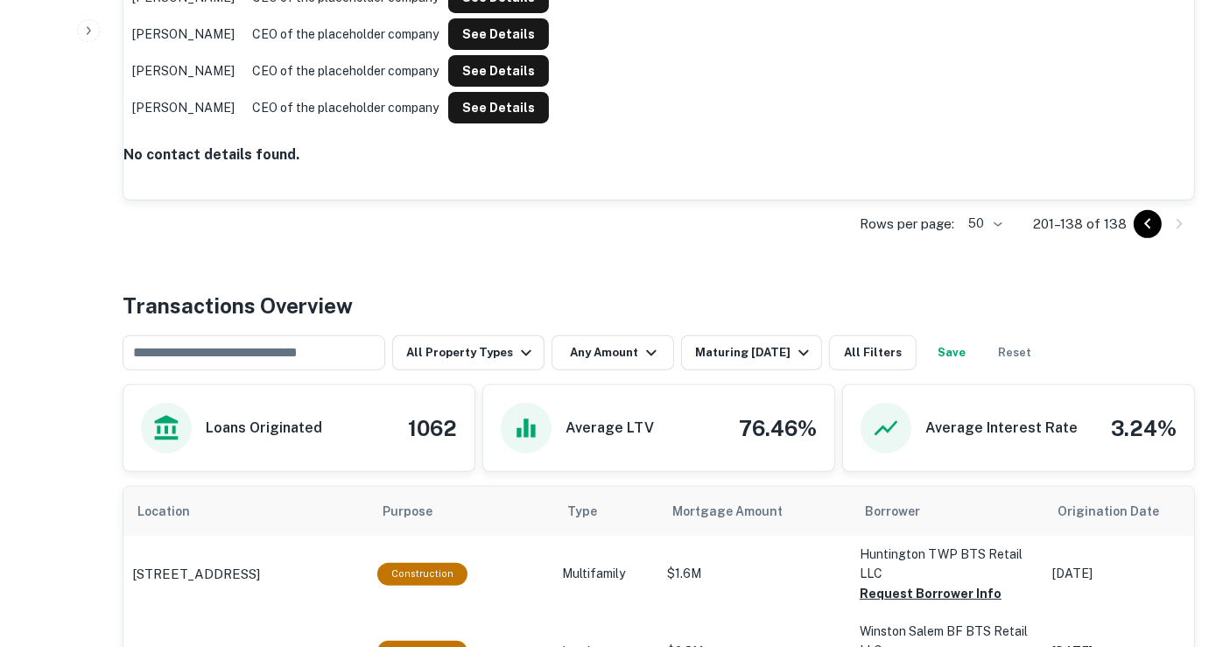
click at [1006, 290] on div "Transactions Overview" at bounding box center [659, 306] width 1072 height 32
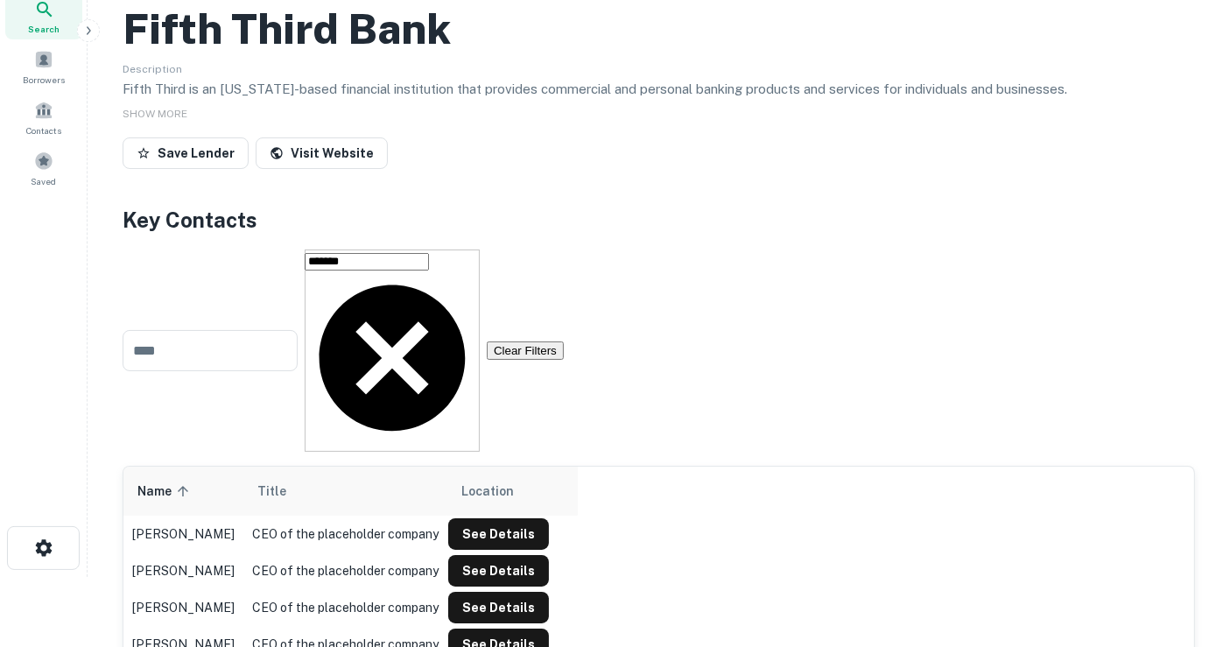
scroll to position [0, 0]
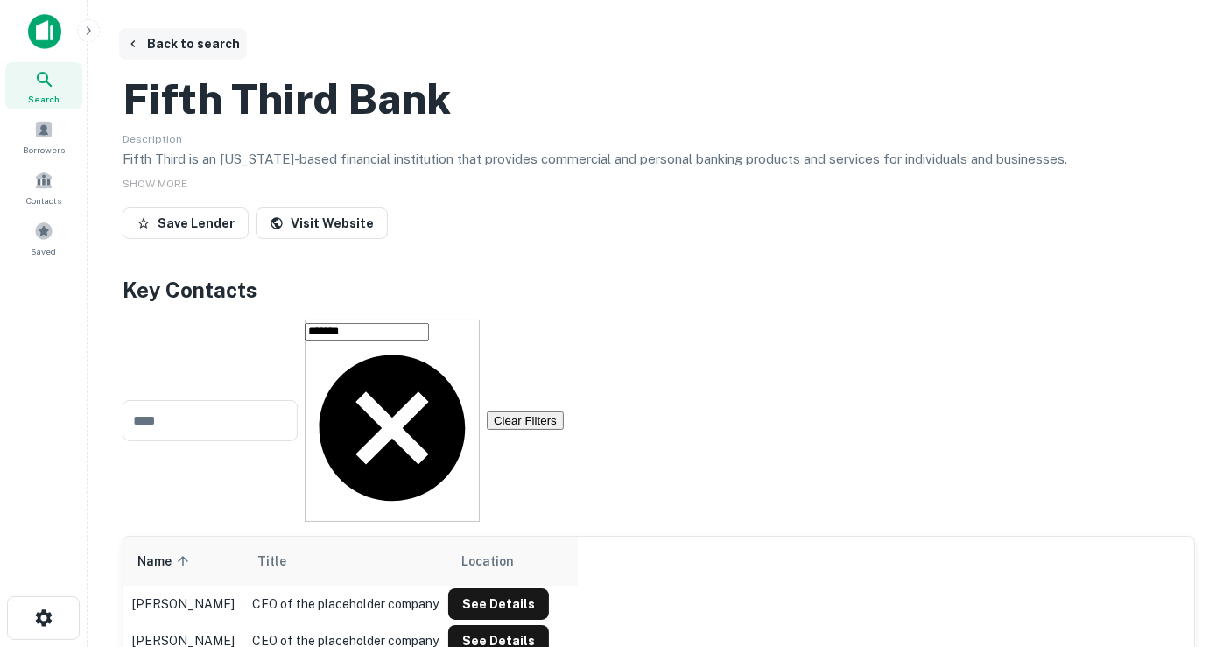
click at [191, 39] on button "Back to search" at bounding box center [183, 44] width 128 height 32
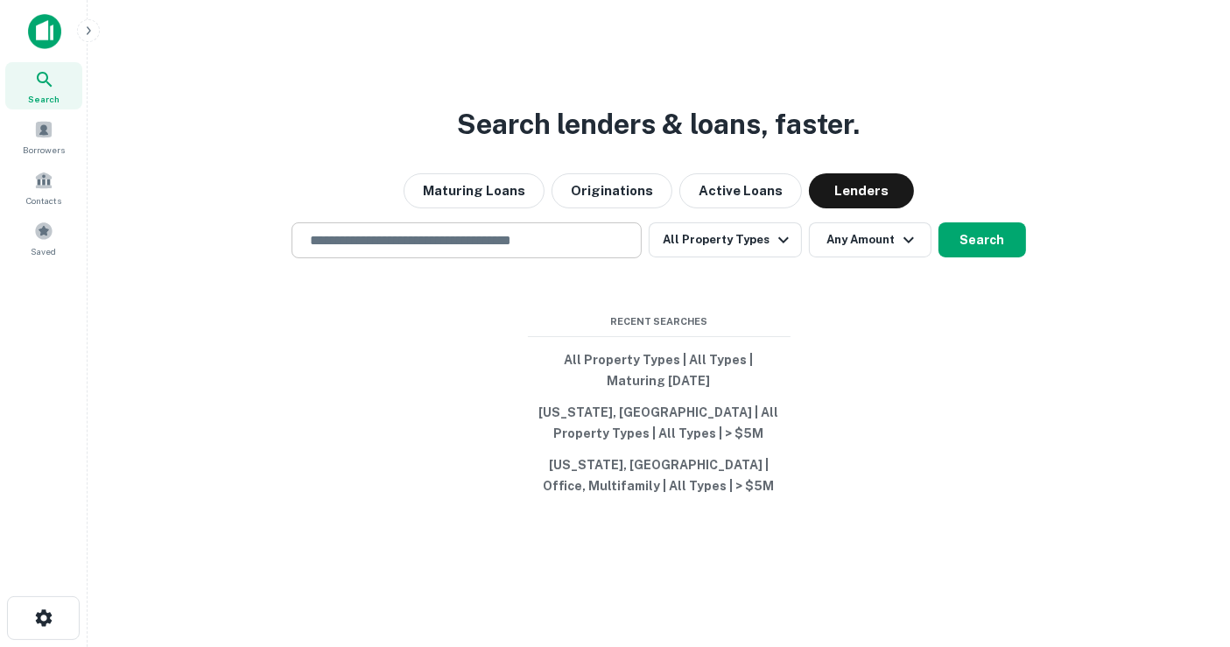
click at [424, 242] on input "text" at bounding box center [466, 240] width 334 height 20
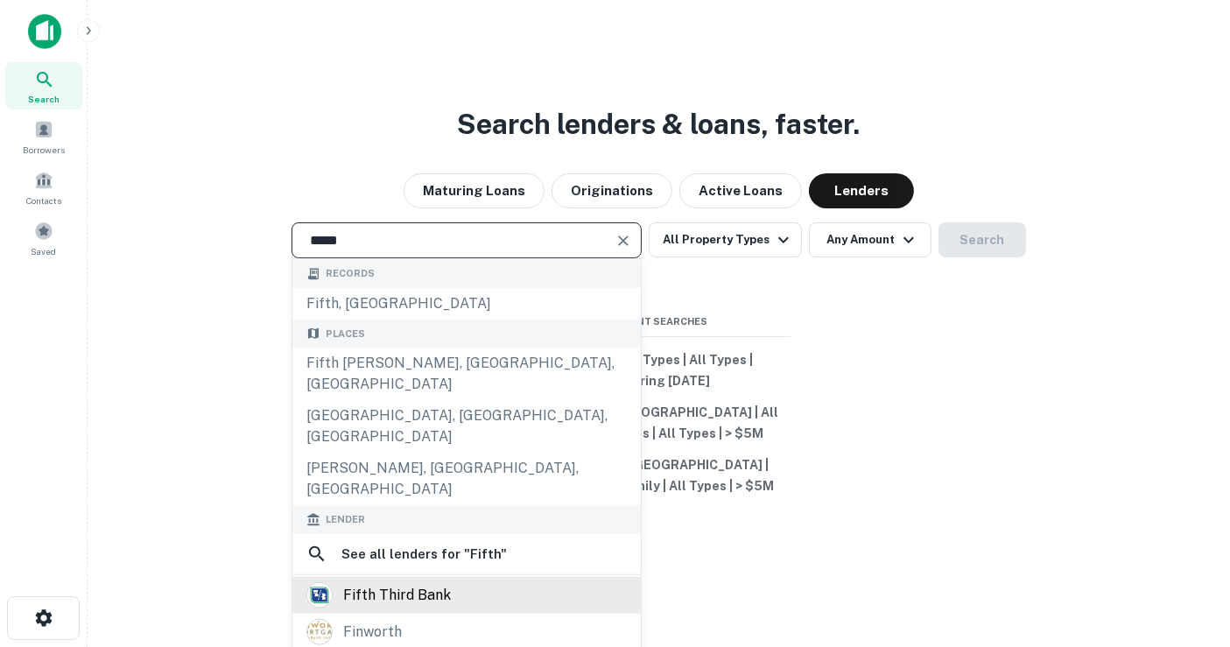
type input "*****"
click at [482, 577] on div "fifth third bank" at bounding box center [466, 595] width 348 height 37
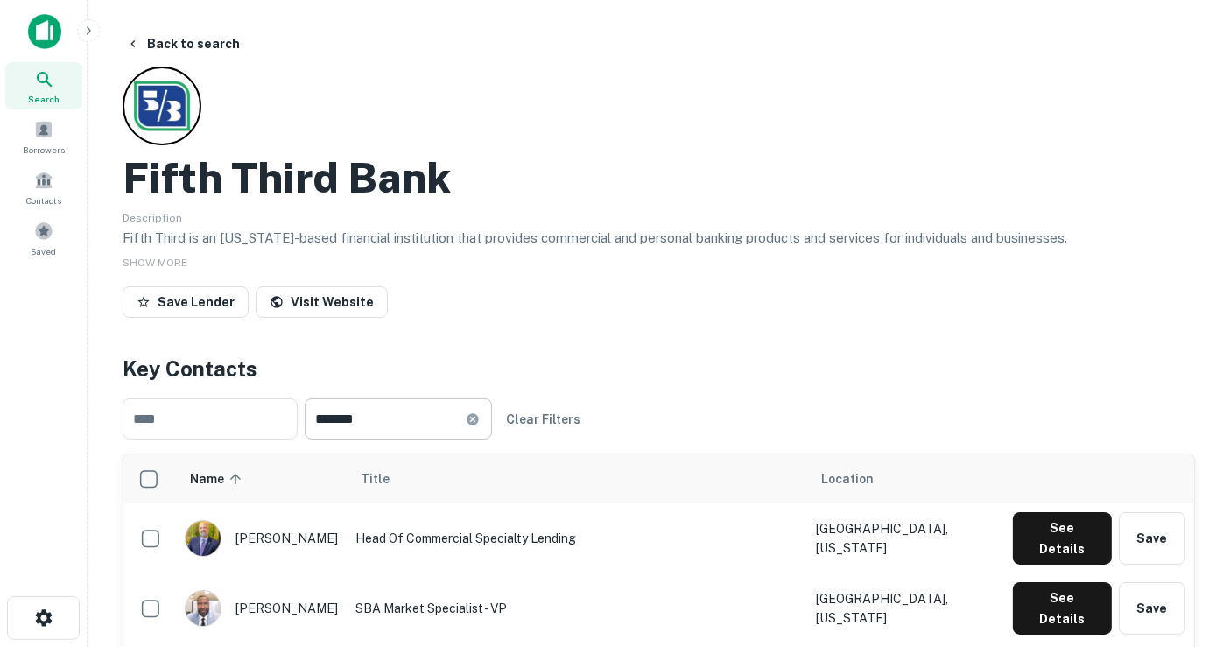
click at [492, 425] on div "******* ​" at bounding box center [398, 418] width 187 height 41
click at [478, 418] on icon at bounding box center [472, 418] width 11 height 11
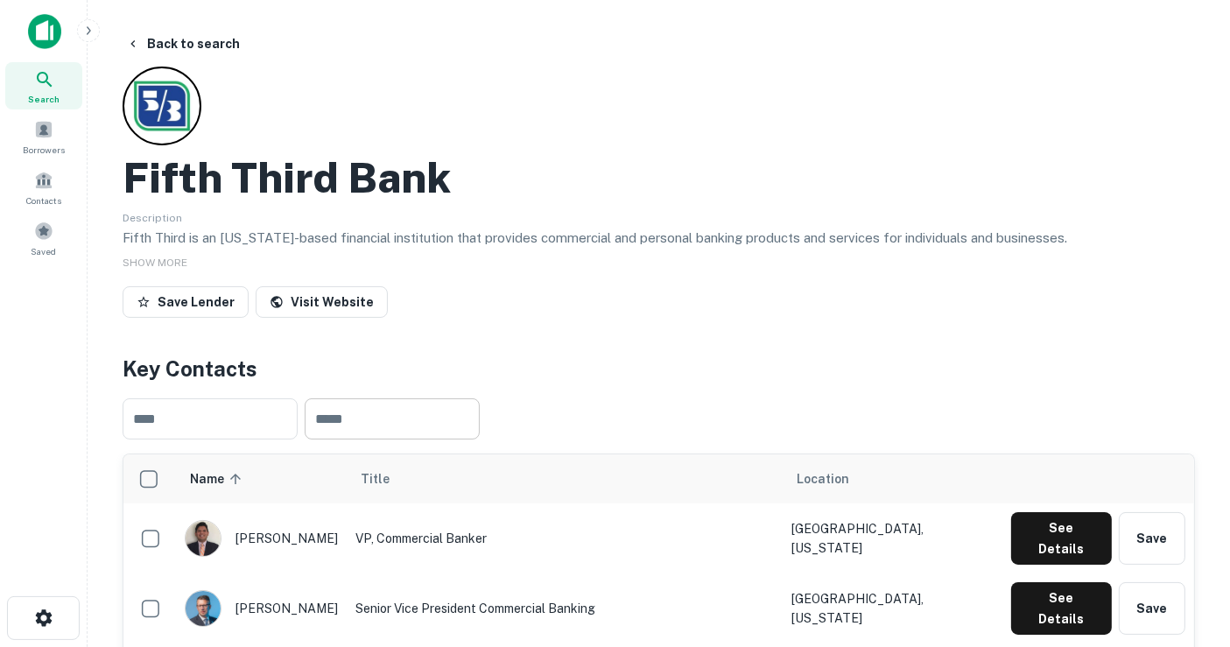
click at [685, 412] on div "​ ​" at bounding box center [659, 418] width 1072 height 69
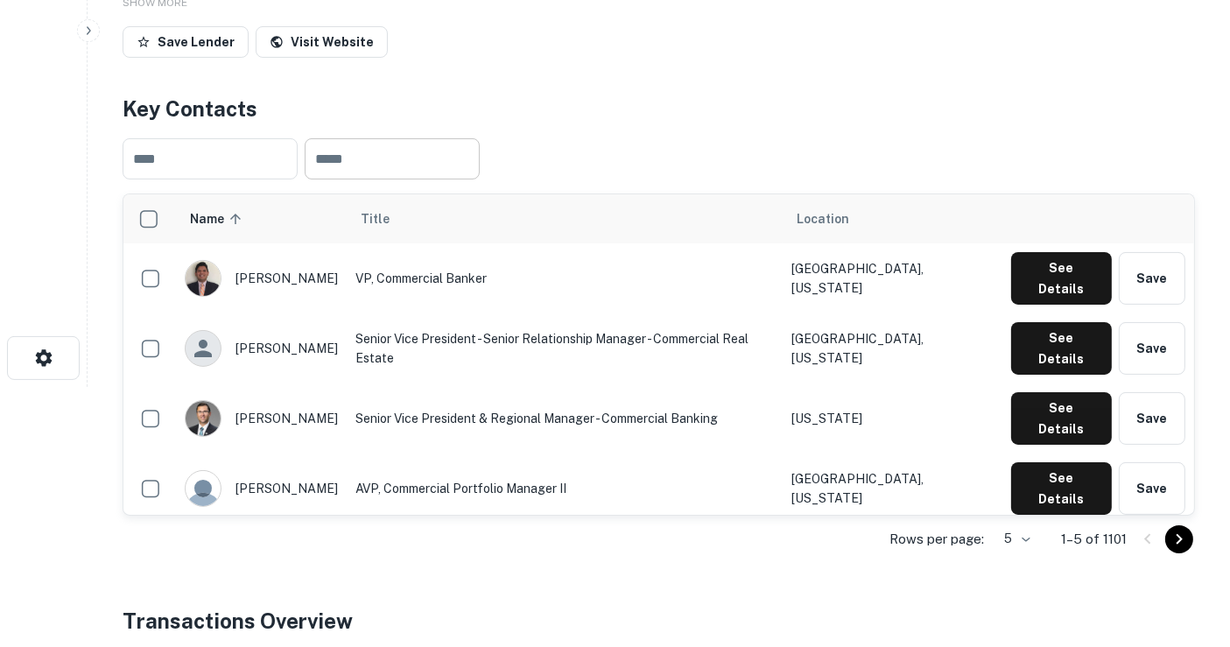
scroll to position [291, 0]
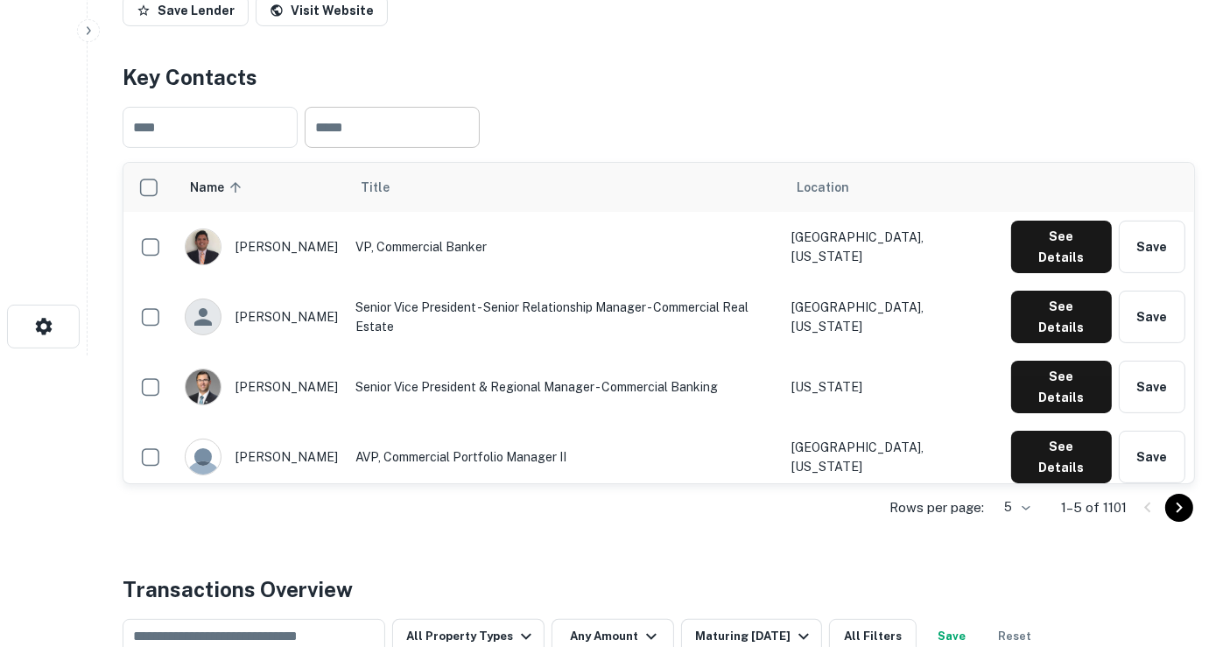
click at [453, 127] on input "text" at bounding box center [392, 127] width 175 height 41
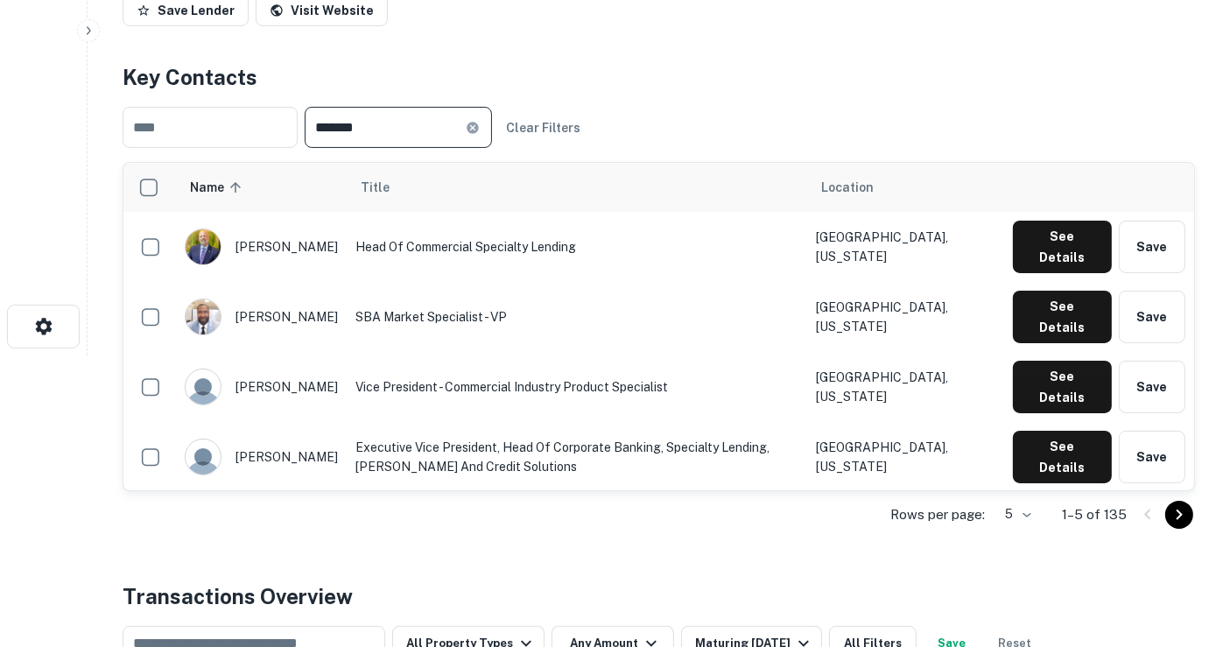
type input "*******"
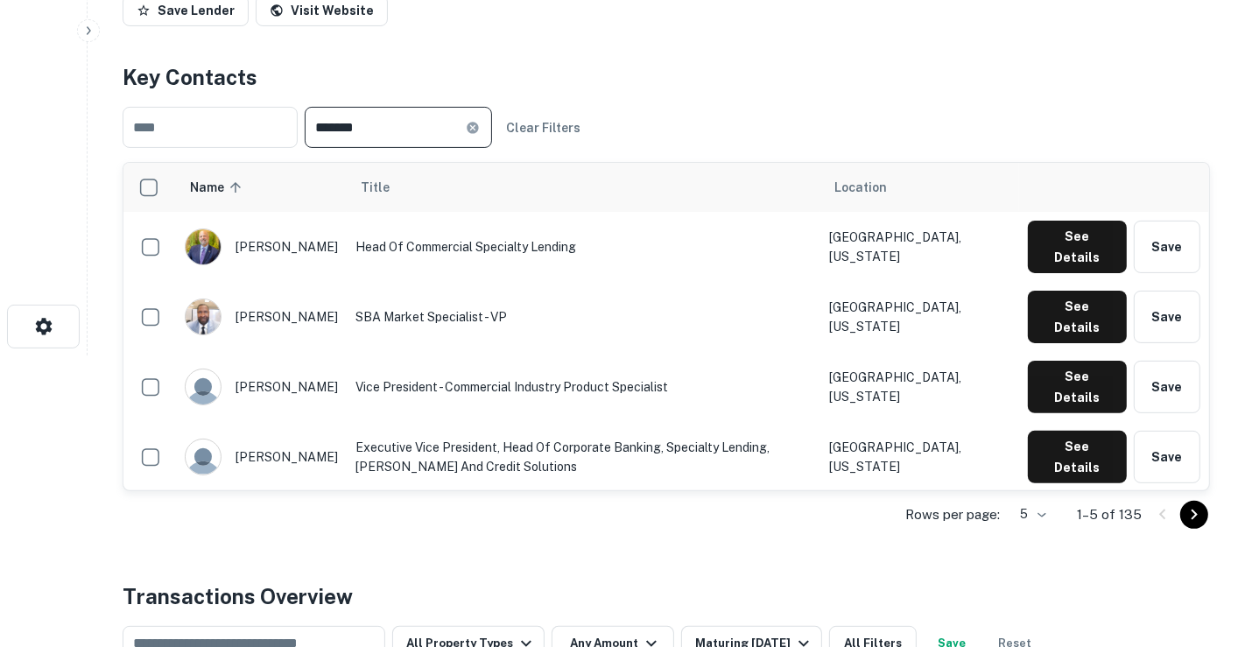
click at [1028, 355] on body "Search Borrowers Contacts Saved Back to search Fifth Third Bank Description Fif…" at bounding box center [622, 32] width 1245 height 647
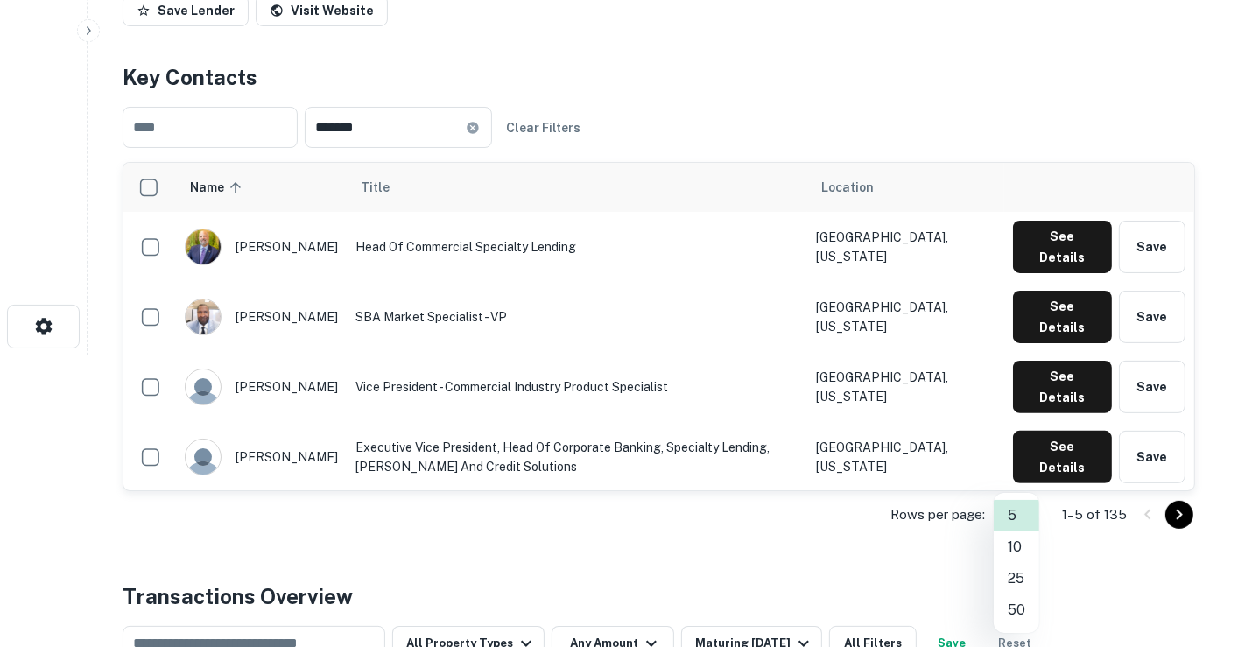
click at [1015, 609] on li "50" at bounding box center [1016, 610] width 46 height 32
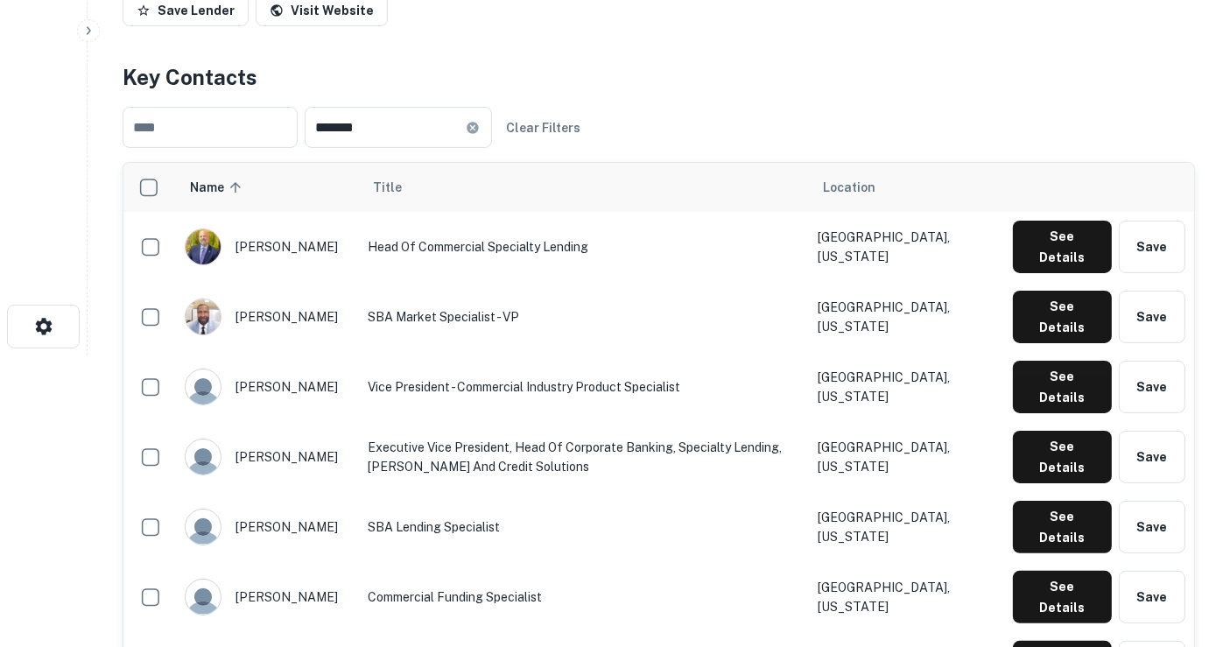
click at [913, 86] on h4 "Key Contacts" at bounding box center [659, 77] width 1072 height 32
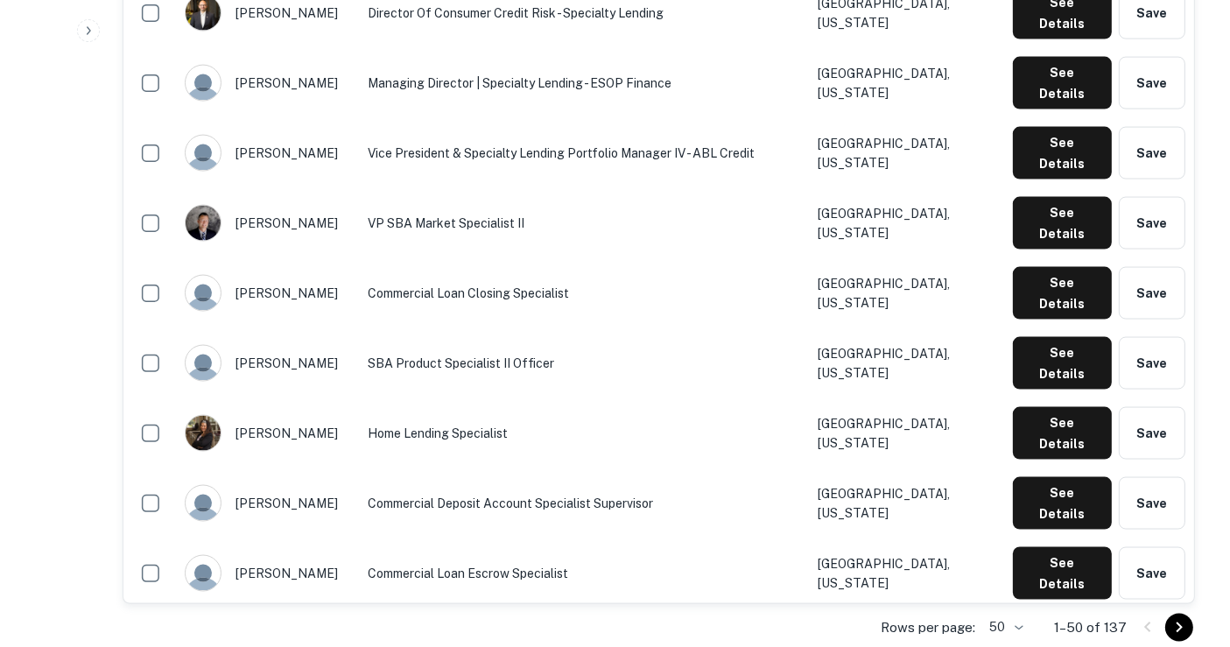
scroll to position [2723, 0]
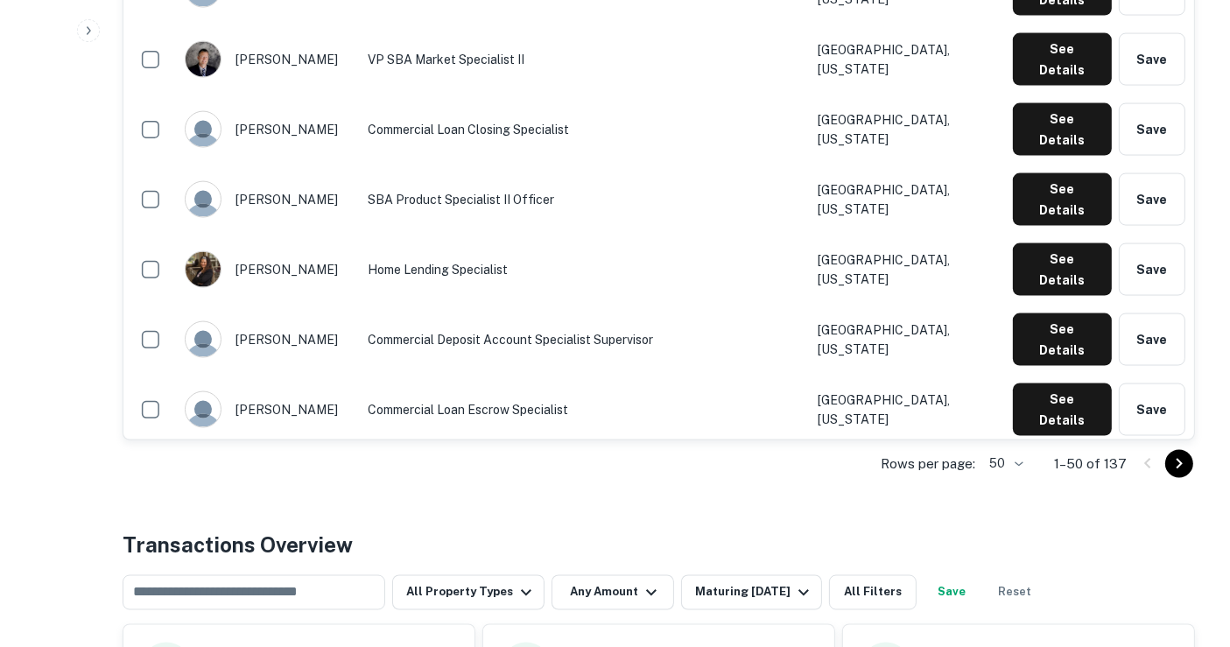
scroll to position [2820, 0]
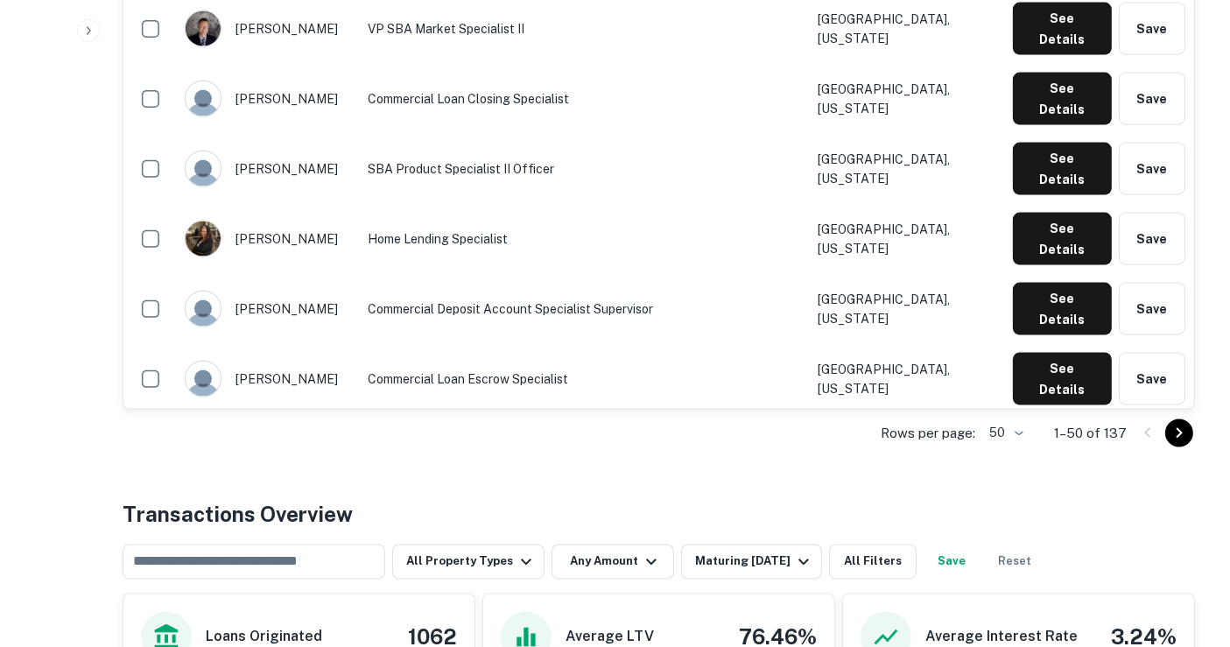
click at [1173, 440] on icon "Go to next page" at bounding box center [1179, 433] width 21 height 21
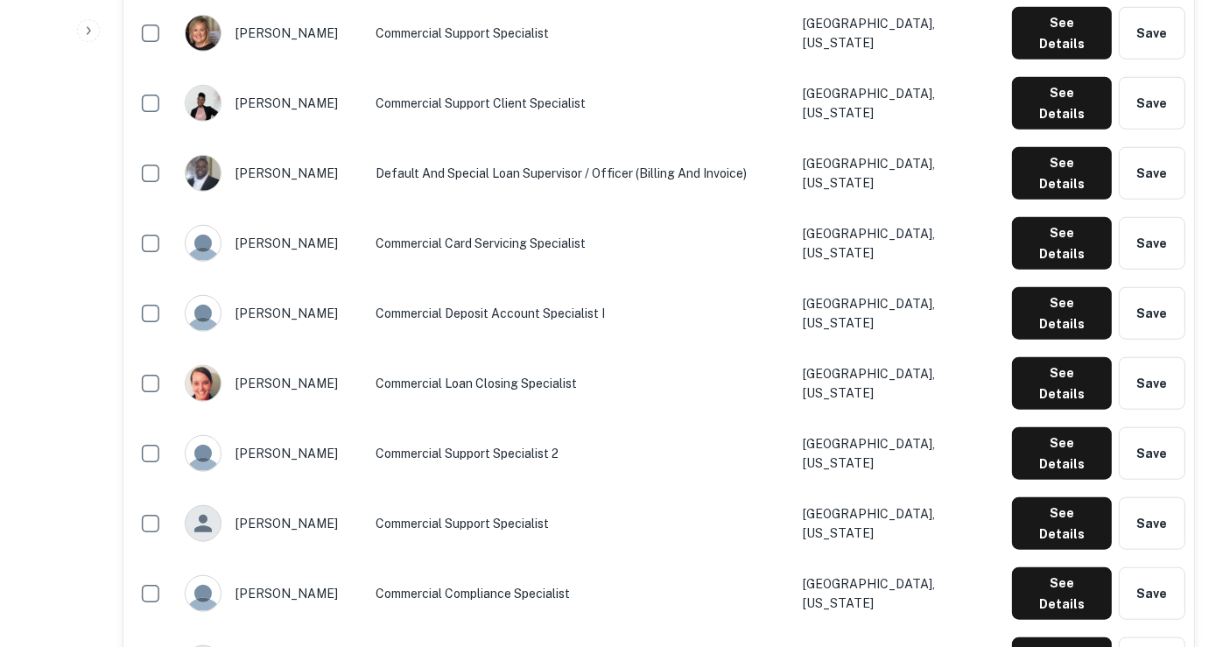
scroll to position [1611, 0]
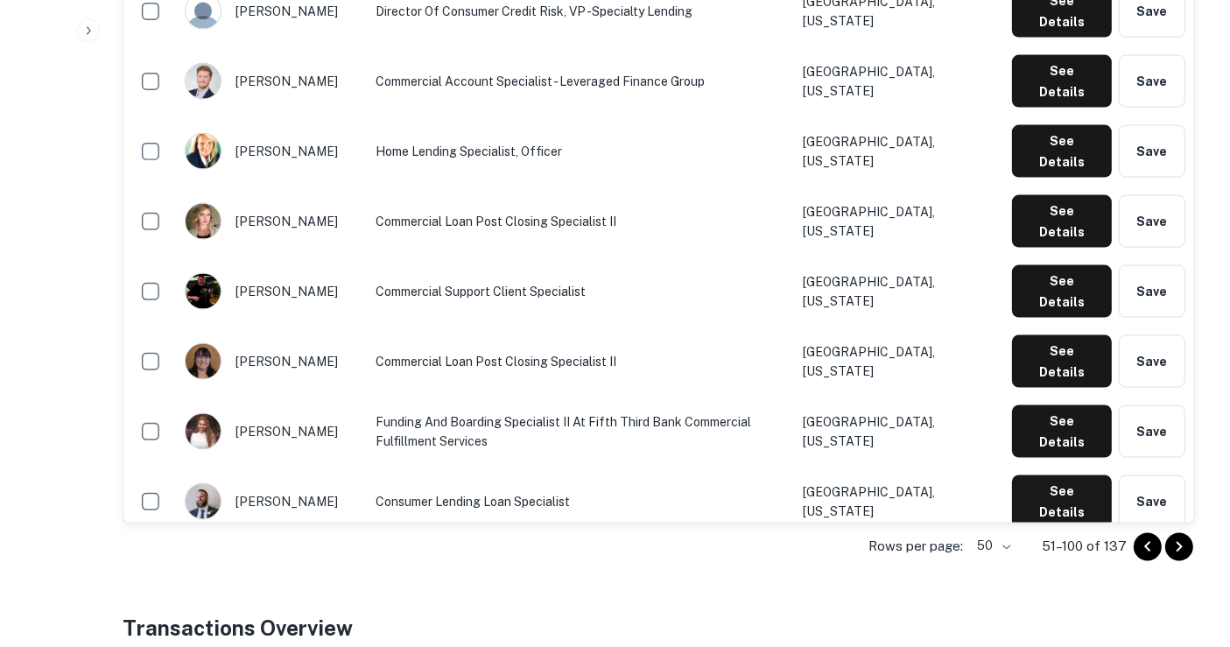
scroll to position [2875, 0]
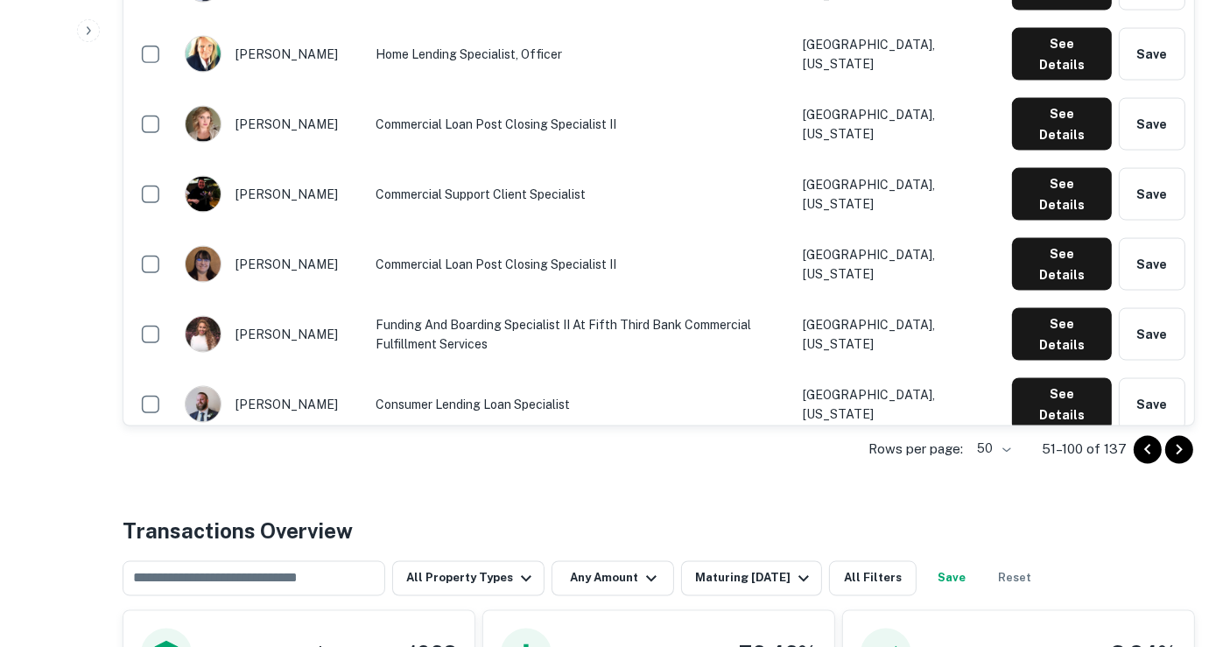
click at [1177, 436] on button "Go to next page" at bounding box center [1179, 450] width 28 height 28
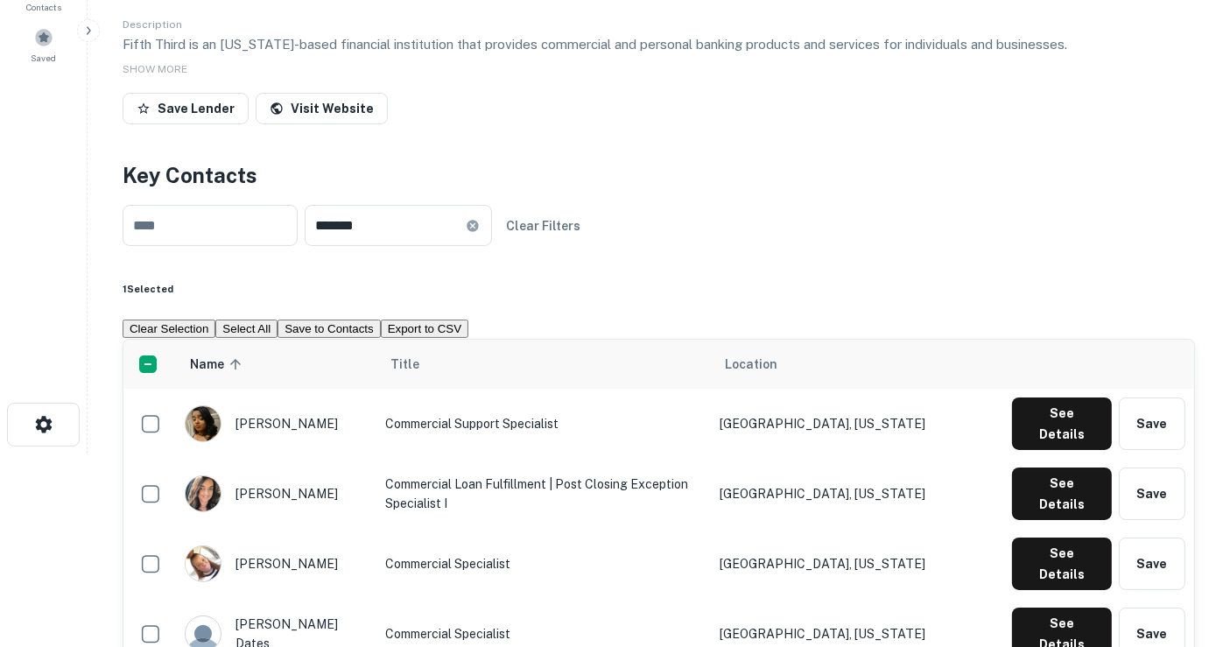
scroll to position [0, 0]
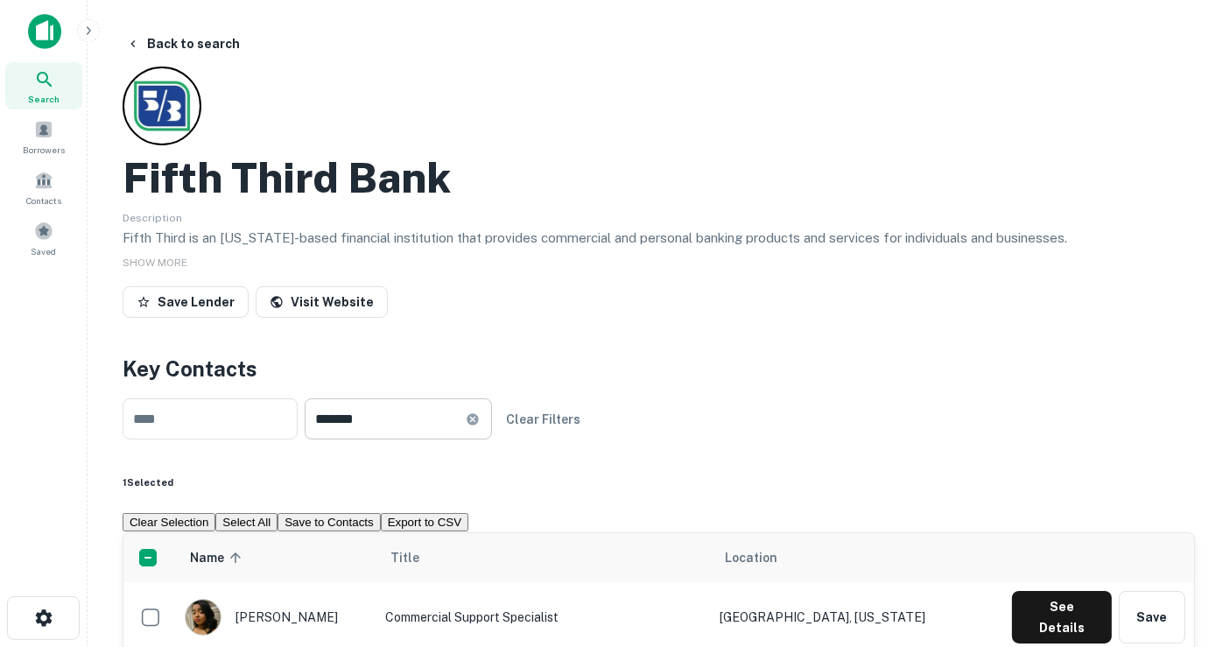
click at [492, 425] on div "******* ​" at bounding box center [398, 418] width 187 height 41
click at [480, 412] on icon at bounding box center [473, 419] width 14 height 14
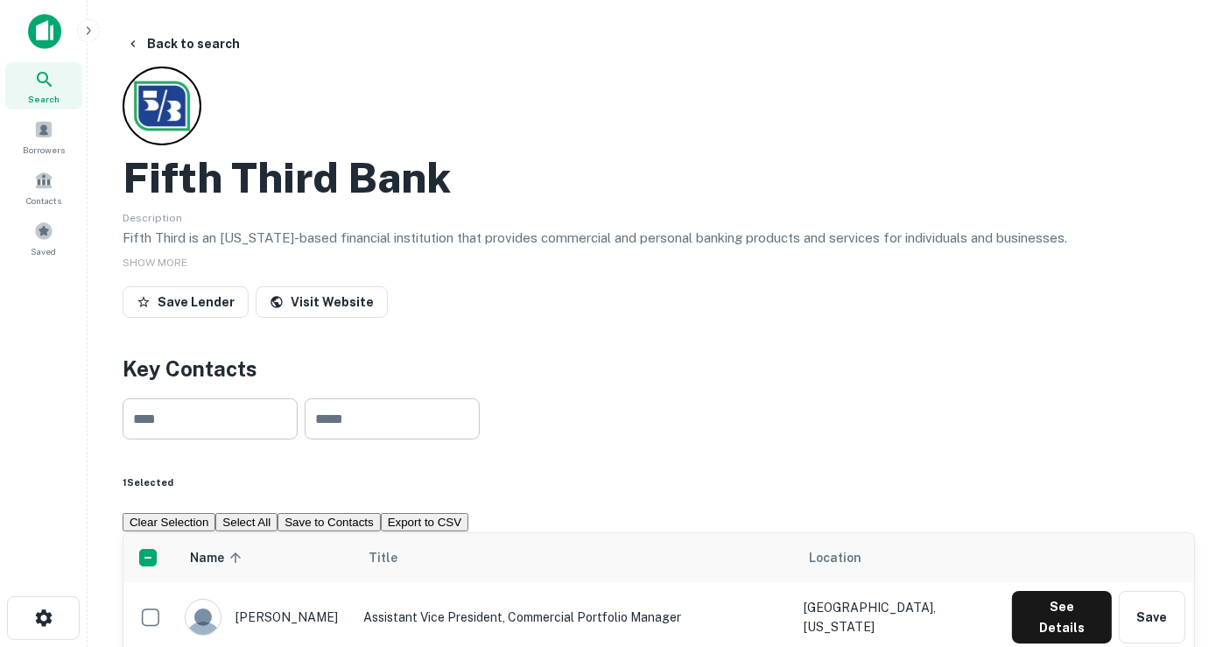
click at [181, 426] on input "text" at bounding box center [210, 418] width 175 height 41
click at [338, 411] on input "text" at bounding box center [392, 418] width 175 height 41
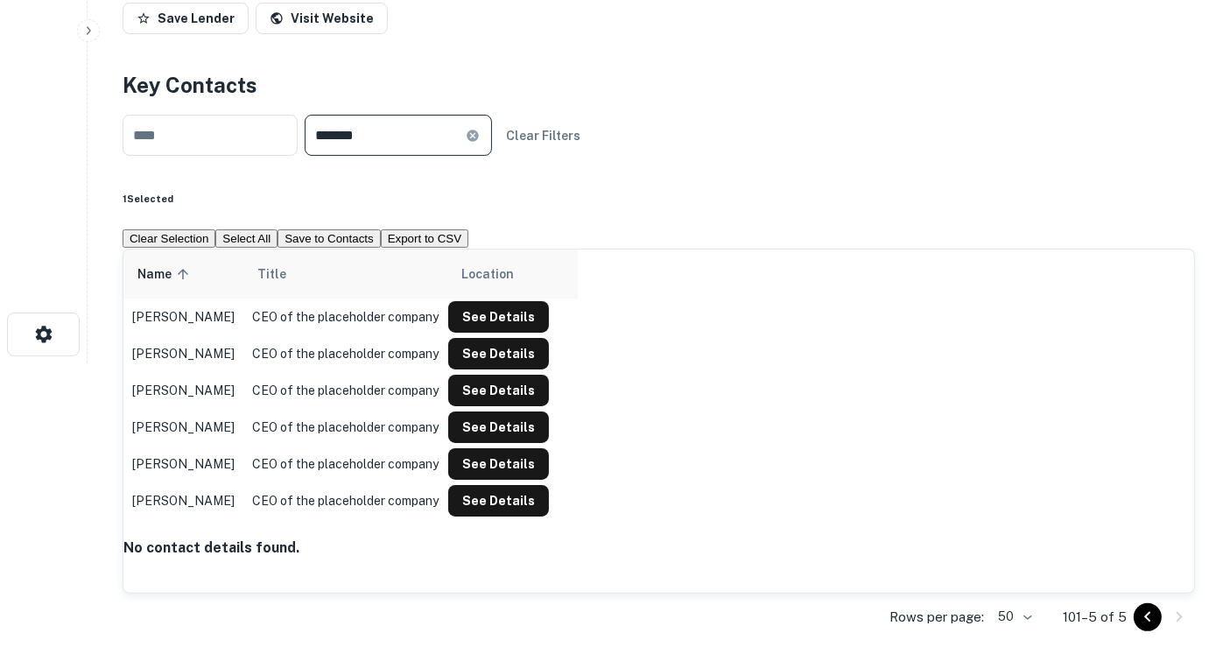
scroll to position [389, 0]
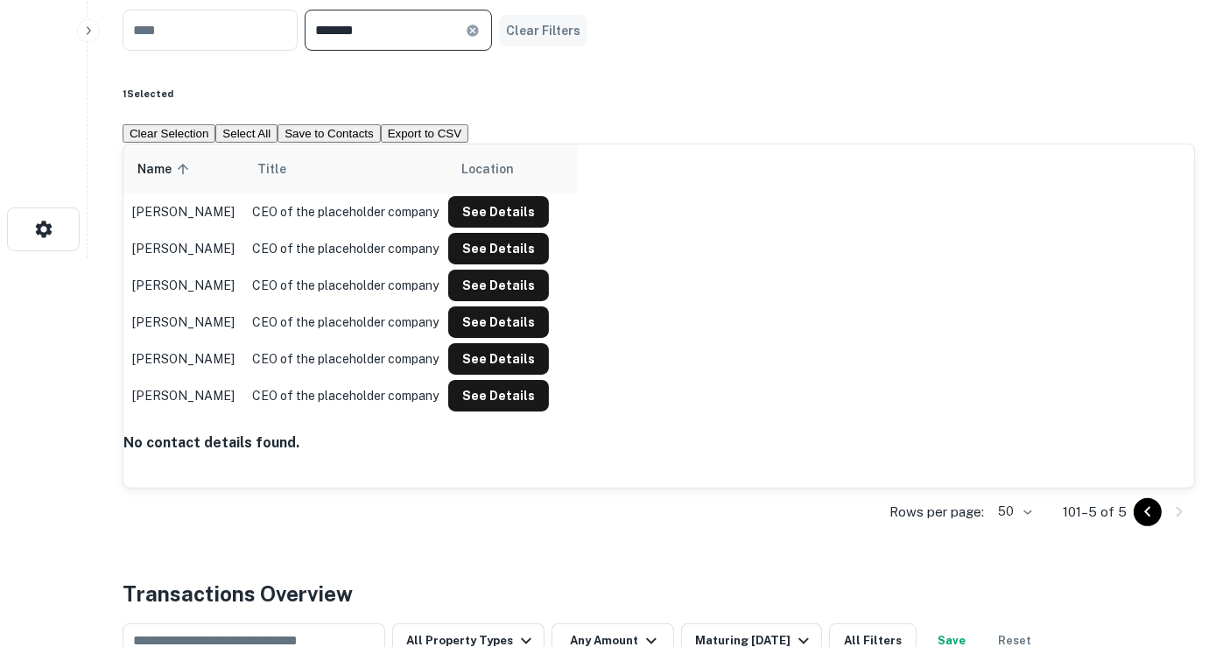
type input "*******"
click at [575, 21] on button "Clear Filters" at bounding box center [543, 31] width 88 height 32
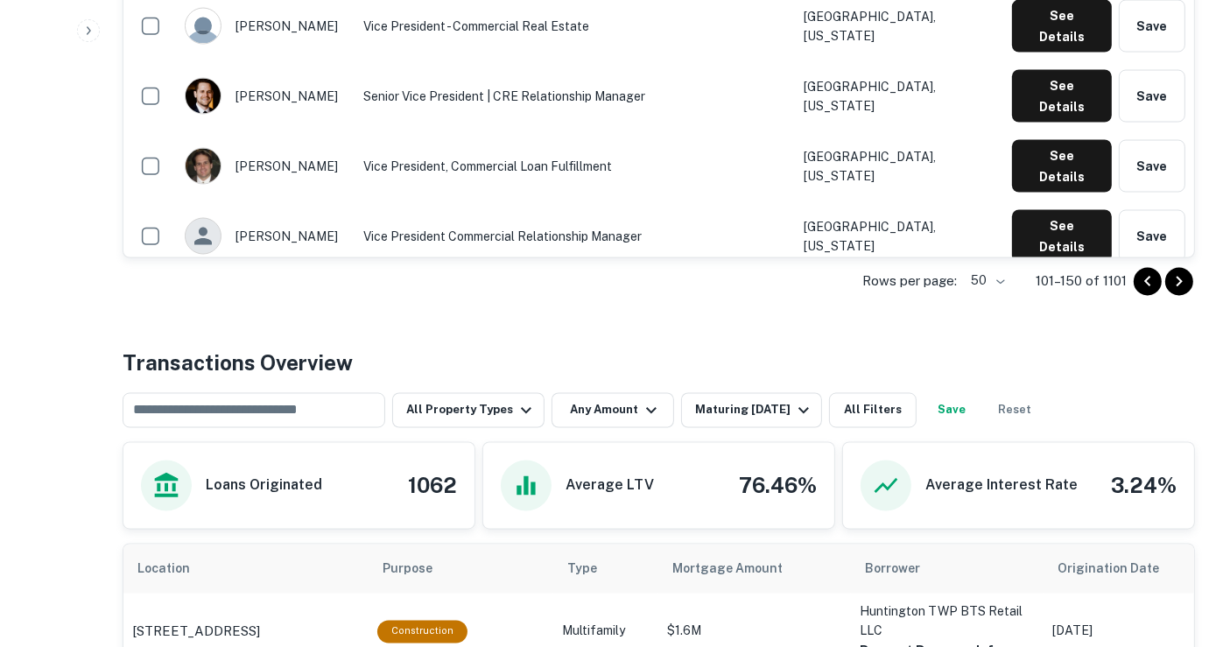
scroll to position [0, 0]
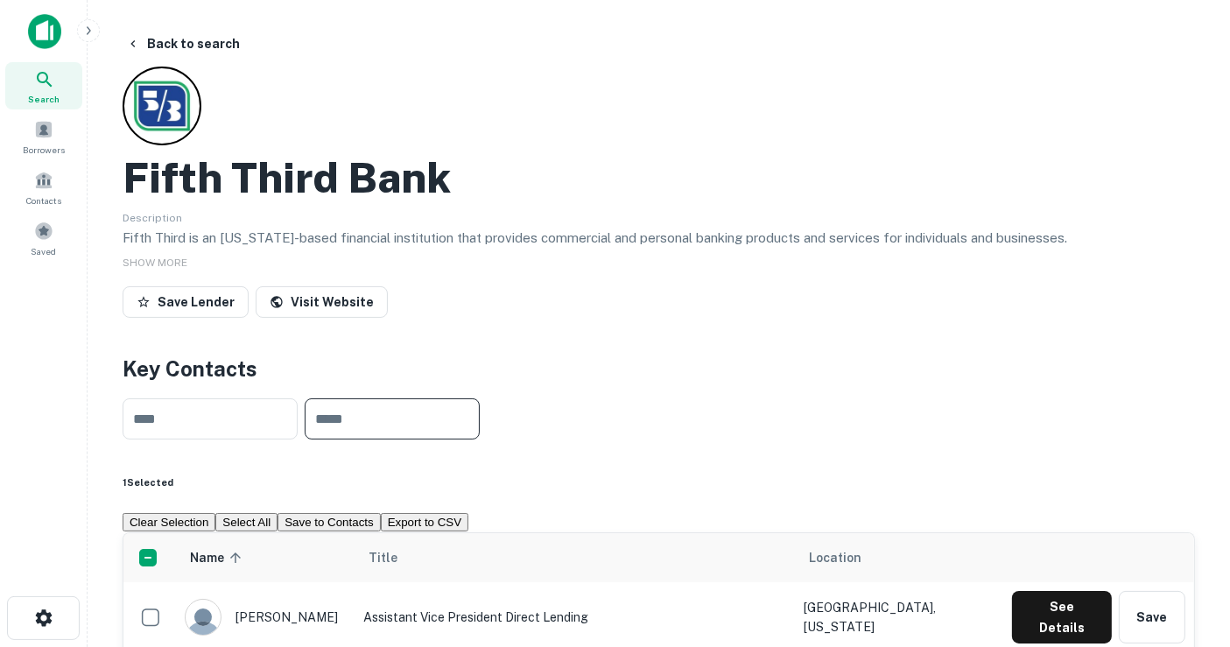
drag, startPoint x: 471, startPoint y: 407, endPoint x: 478, endPoint y: 399, distance: 10.5
click at [469, 407] on input "text" at bounding box center [392, 418] width 175 height 41
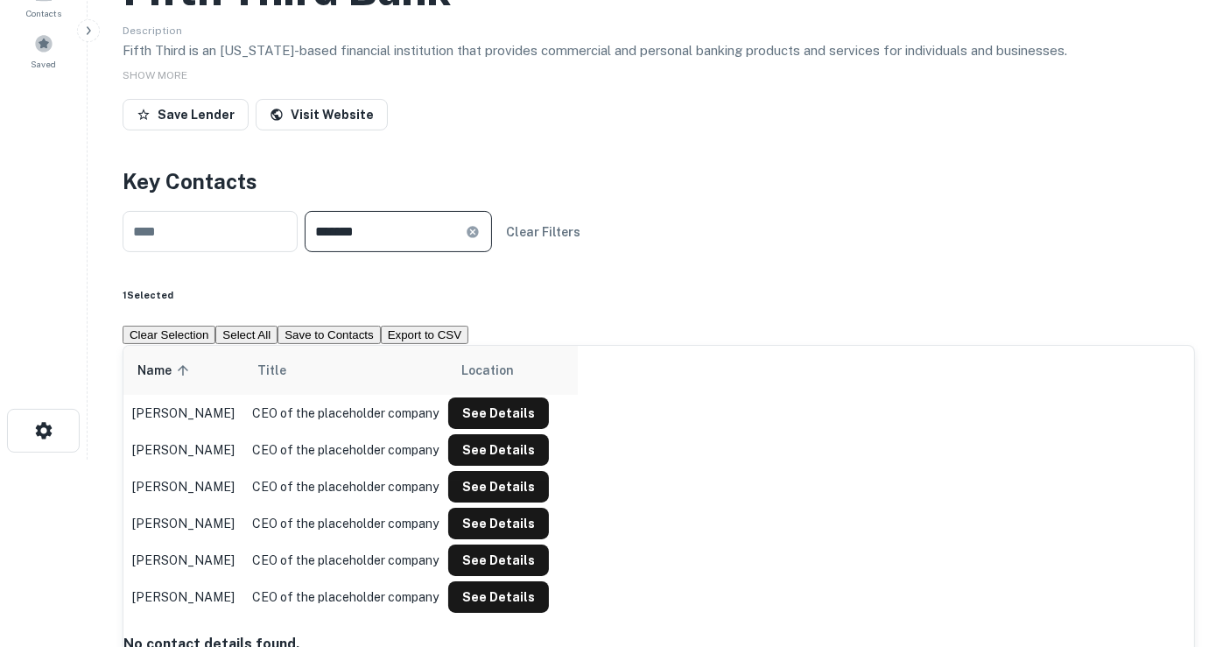
scroll to position [97, 0]
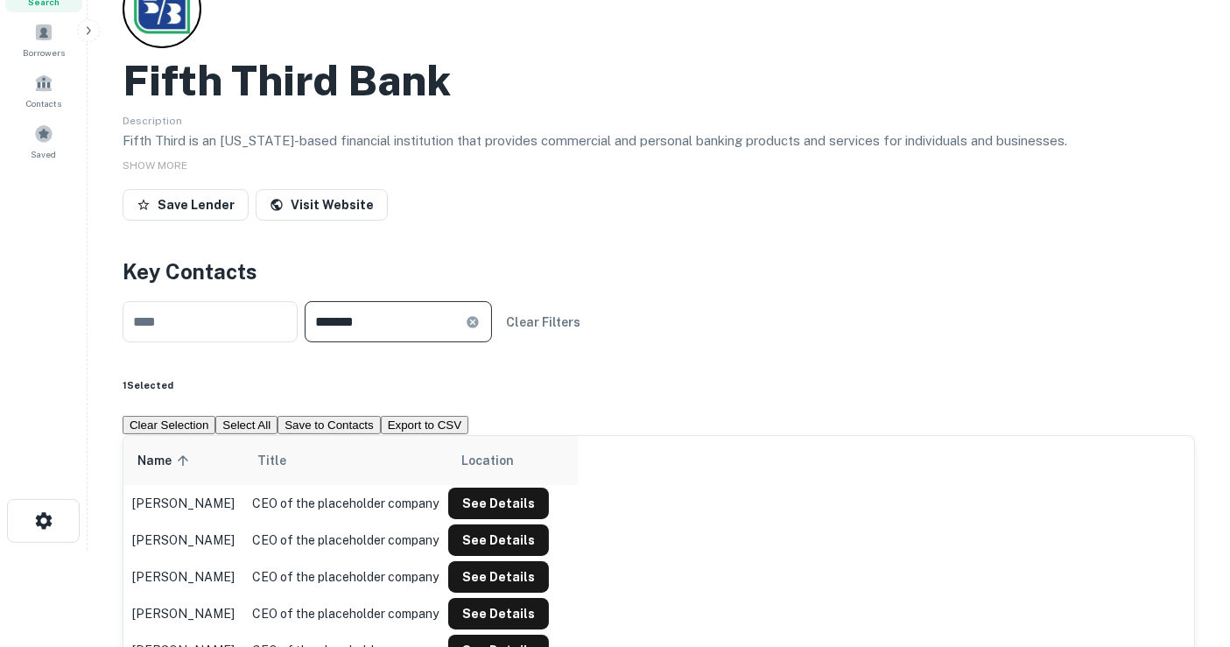
drag, startPoint x: 436, startPoint y: 330, endPoint x: 52, endPoint y: 305, distance: 385.0
click at [19, 324] on div "Search Borrowers Contacts Saved Back to search Fifth Third Bank Description Fif…" at bounding box center [615, 226] width 1230 height 647
type input "******"
drag, startPoint x: 593, startPoint y: 319, endPoint x: 501, endPoint y: 334, distance: 93.1
click at [587, 319] on button "Clear Filters" at bounding box center [543, 322] width 88 height 32
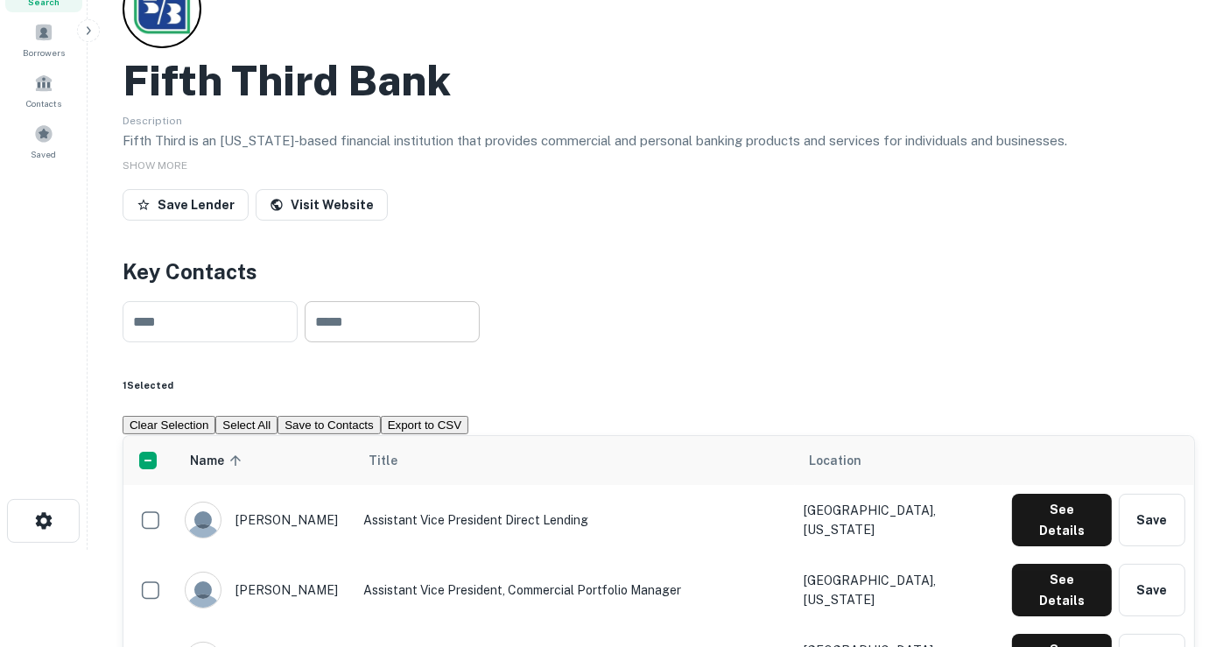
click at [442, 330] on input "text" at bounding box center [392, 321] width 175 height 41
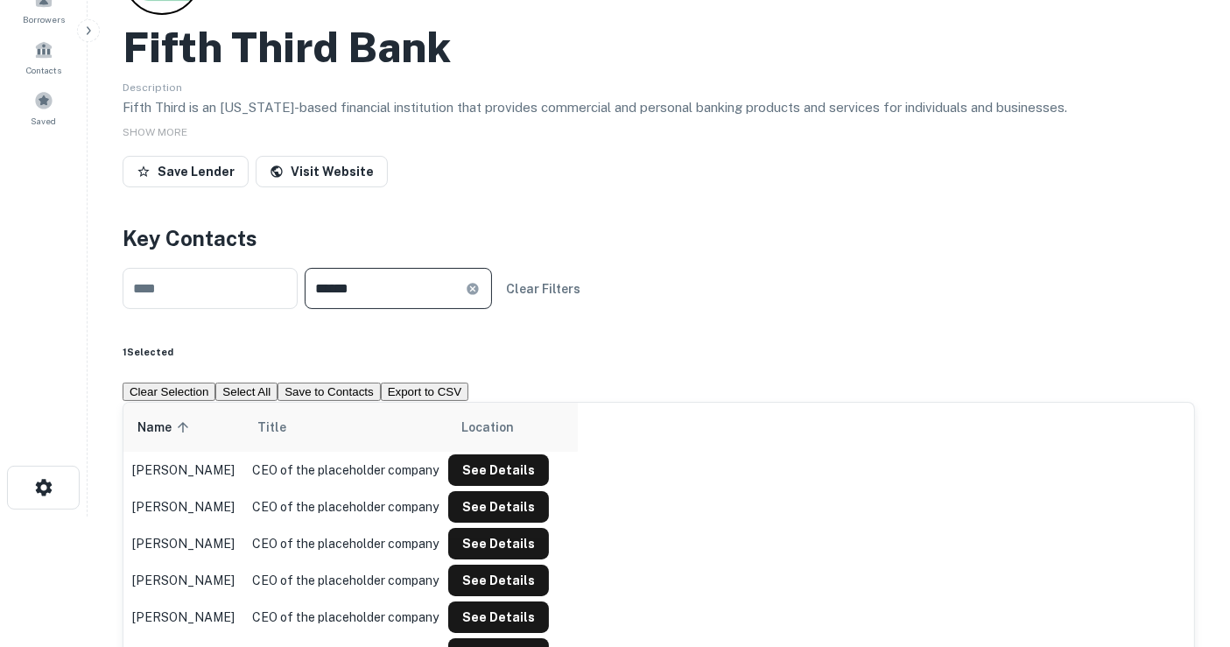
scroll to position [0, 0]
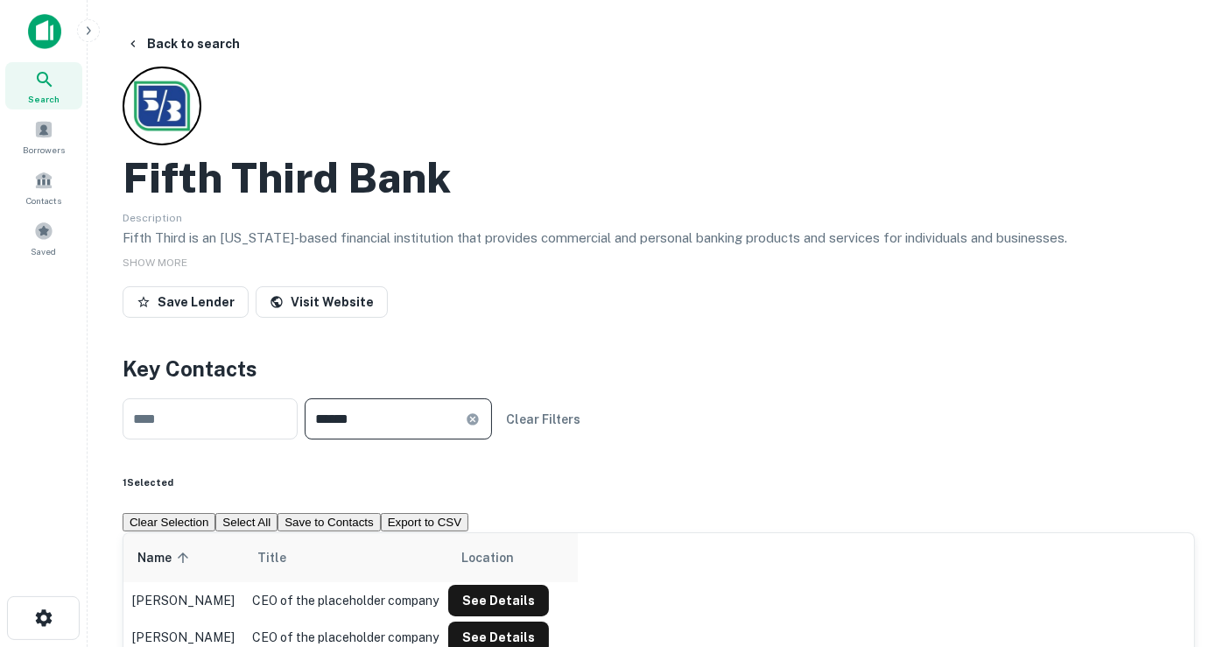
type input "******"
click at [480, 413] on icon at bounding box center [473, 419] width 14 height 14
